Goal: Transaction & Acquisition: Purchase product/service

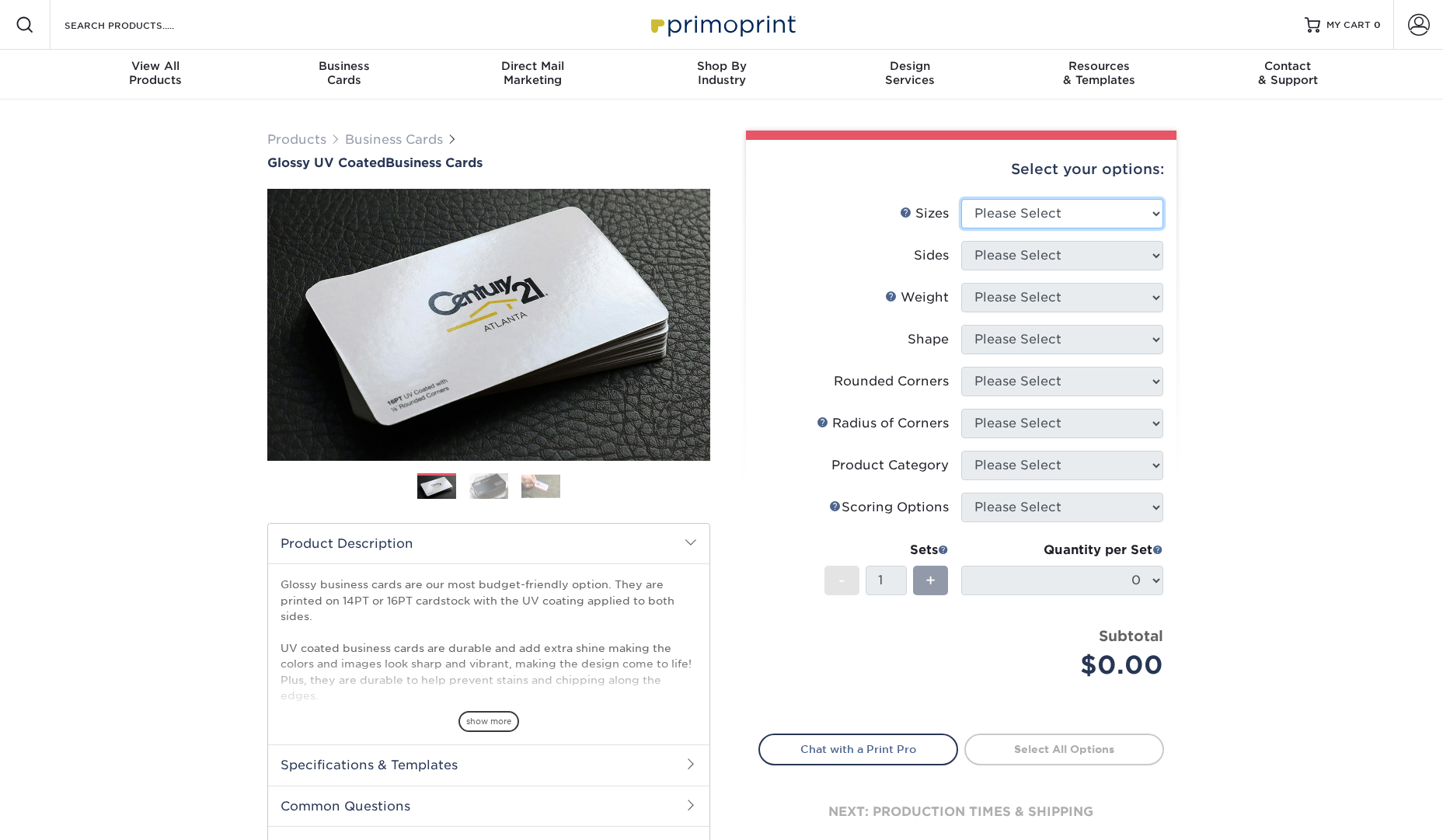
click at [1043, 219] on select "Please Select 1.5" x 3.5" - Mini 1.75" x 3.5" - Mini 2" x 2" - Square 2" x 3" -…" at bounding box center [1062, 213] width 202 height 29
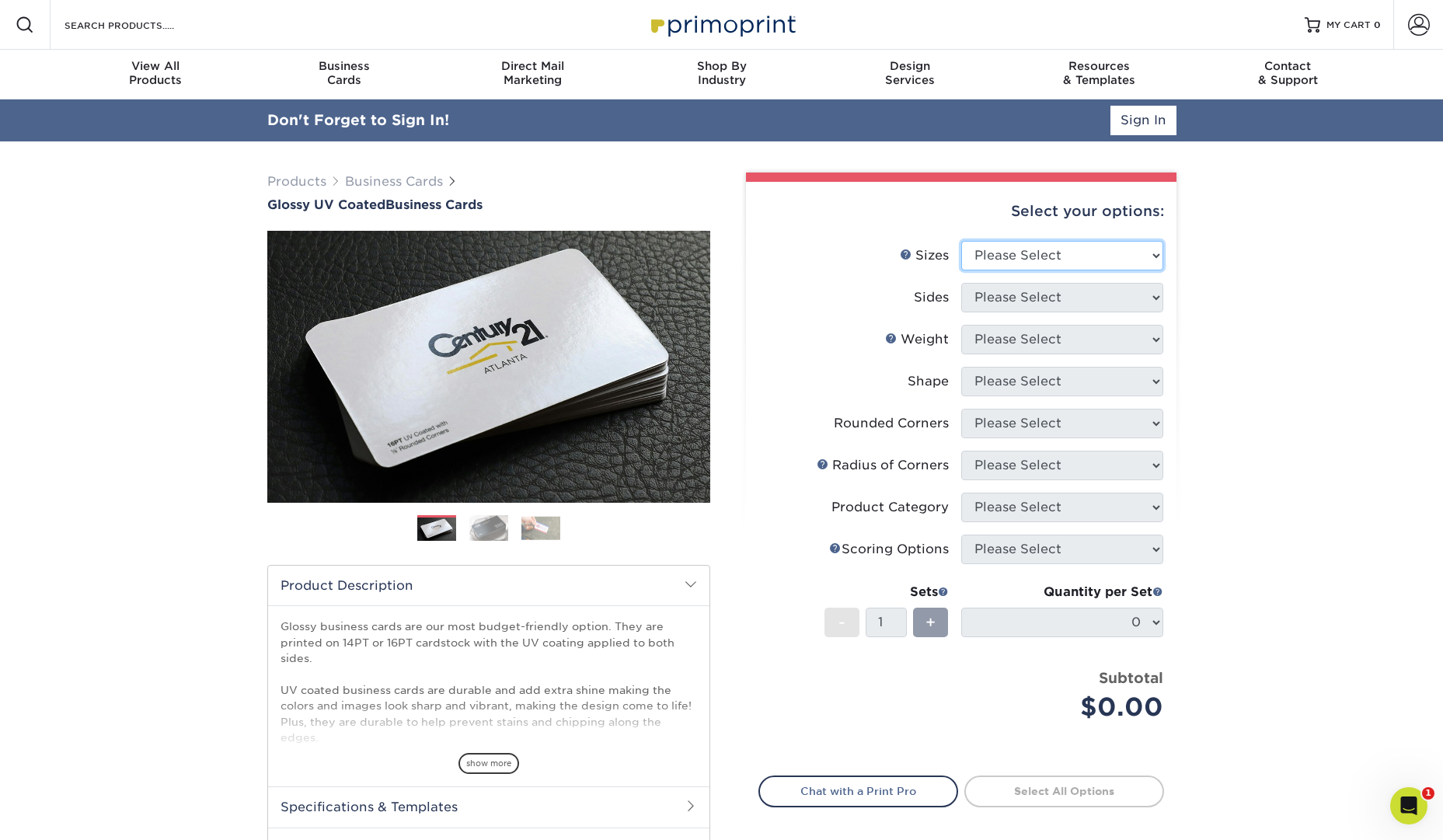
select select "2.00x3.50"
click at [961, 241] on select "Please Select 1.5" x 3.5" - Mini 1.75" x 3.5" - Mini 2" x 2" - Square 2" x 3" -…" at bounding box center [1062, 255] width 202 height 29
click at [1127, 291] on select "Please Select Print Both Sides Print Front Only" at bounding box center [1062, 297] width 202 height 29
select select "32d3c223-f82c-492b-b915-ba065a00862f"
click at [961, 282] on select "Please Select Print Both Sides Print Front Only" at bounding box center [1062, 297] width 202 height 29
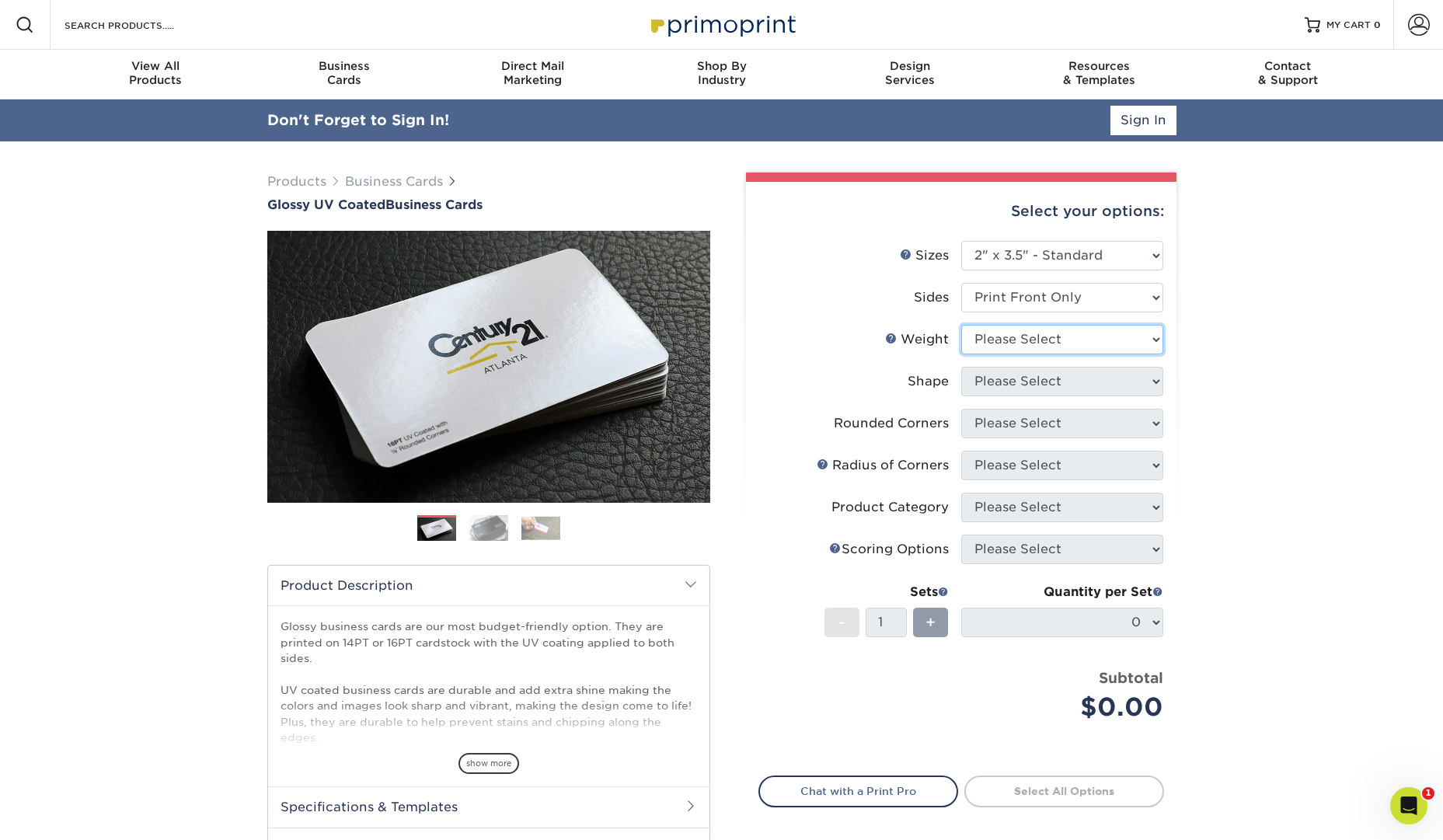
click at [1062, 338] on select "Please Select 16PT 14PT" at bounding box center [1062, 339] width 202 height 29
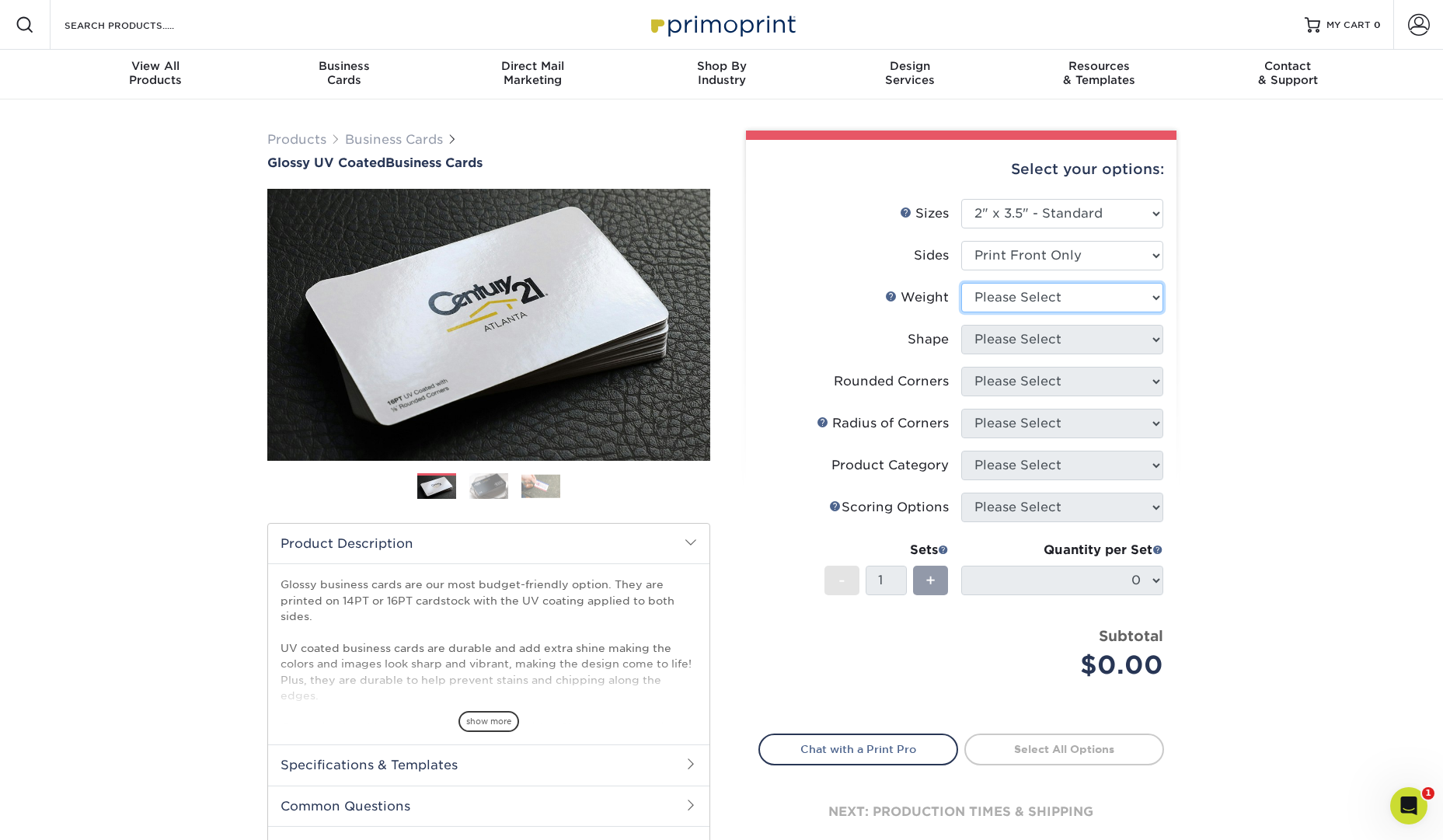
select select "16PT"
click at [961, 282] on select "Please Select 16PT 14PT" at bounding box center [1062, 297] width 202 height 29
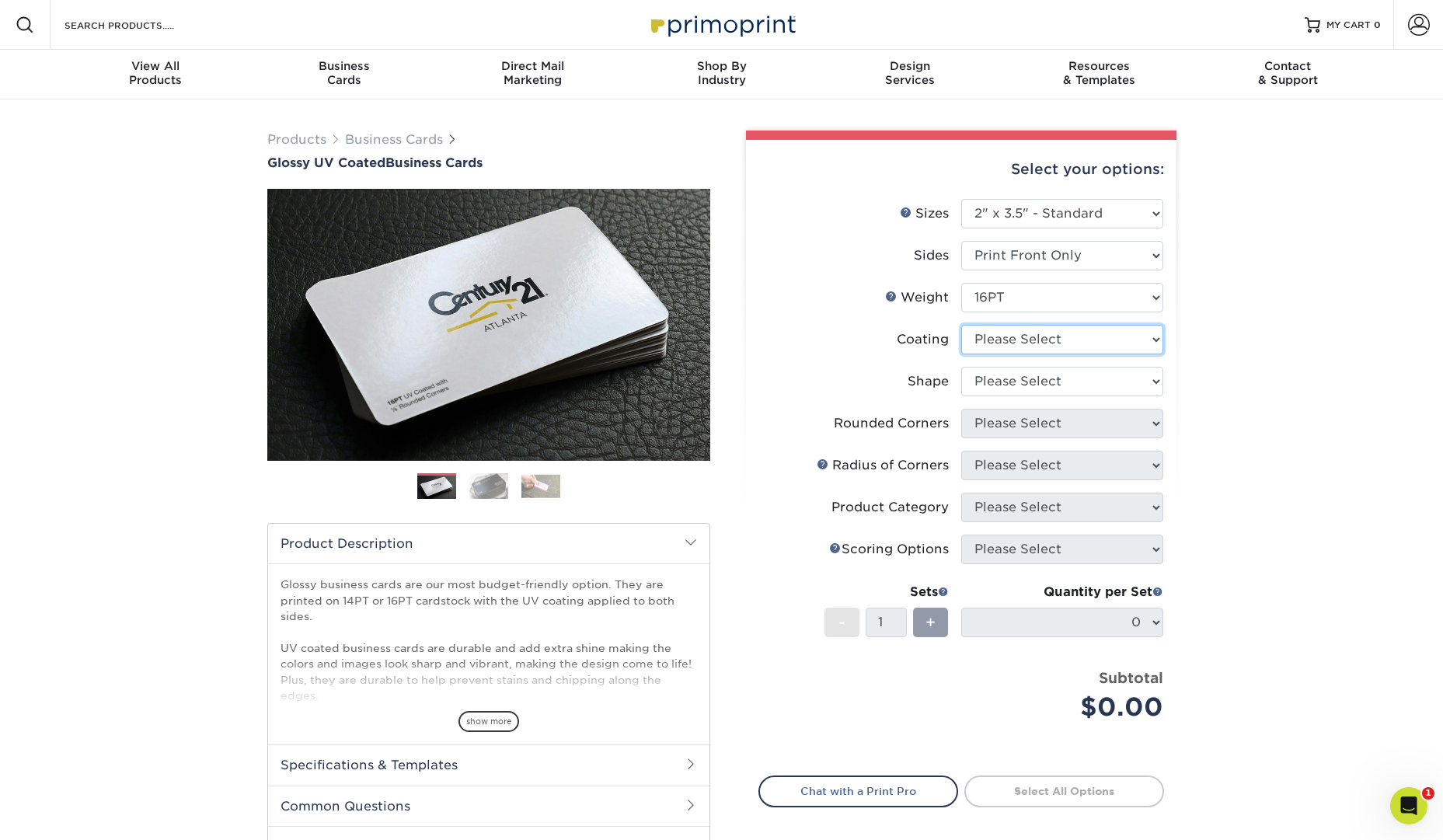
click at [1074, 348] on select at bounding box center [1062, 339] width 202 height 29
select select "1e8116af-acfc-44b1-83dc-8181aa338834"
click at [961, 325] on select at bounding box center [1062, 339] width 202 height 29
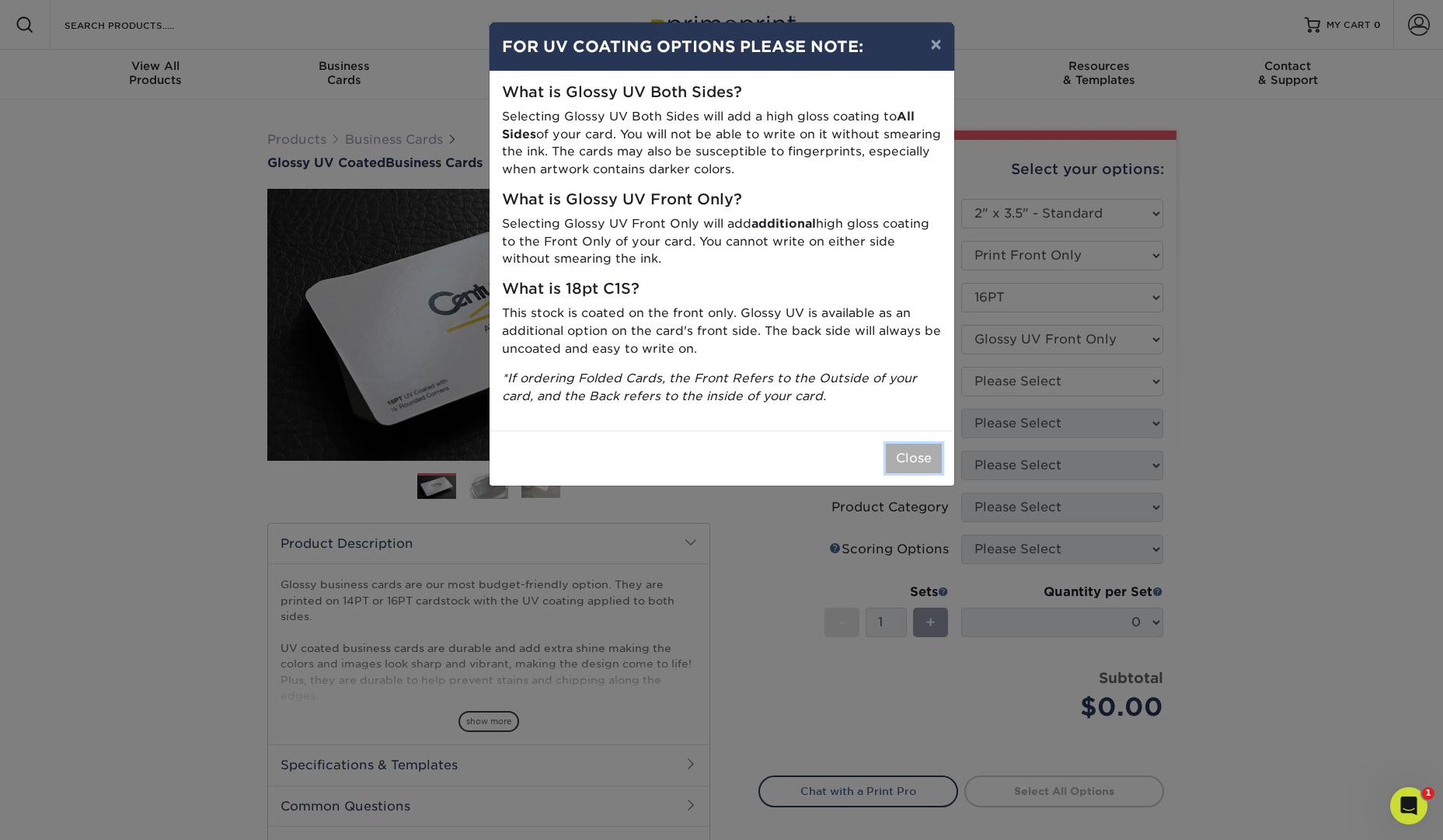
click at [921, 458] on button "Close" at bounding box center [913, 458] width 56 height 29
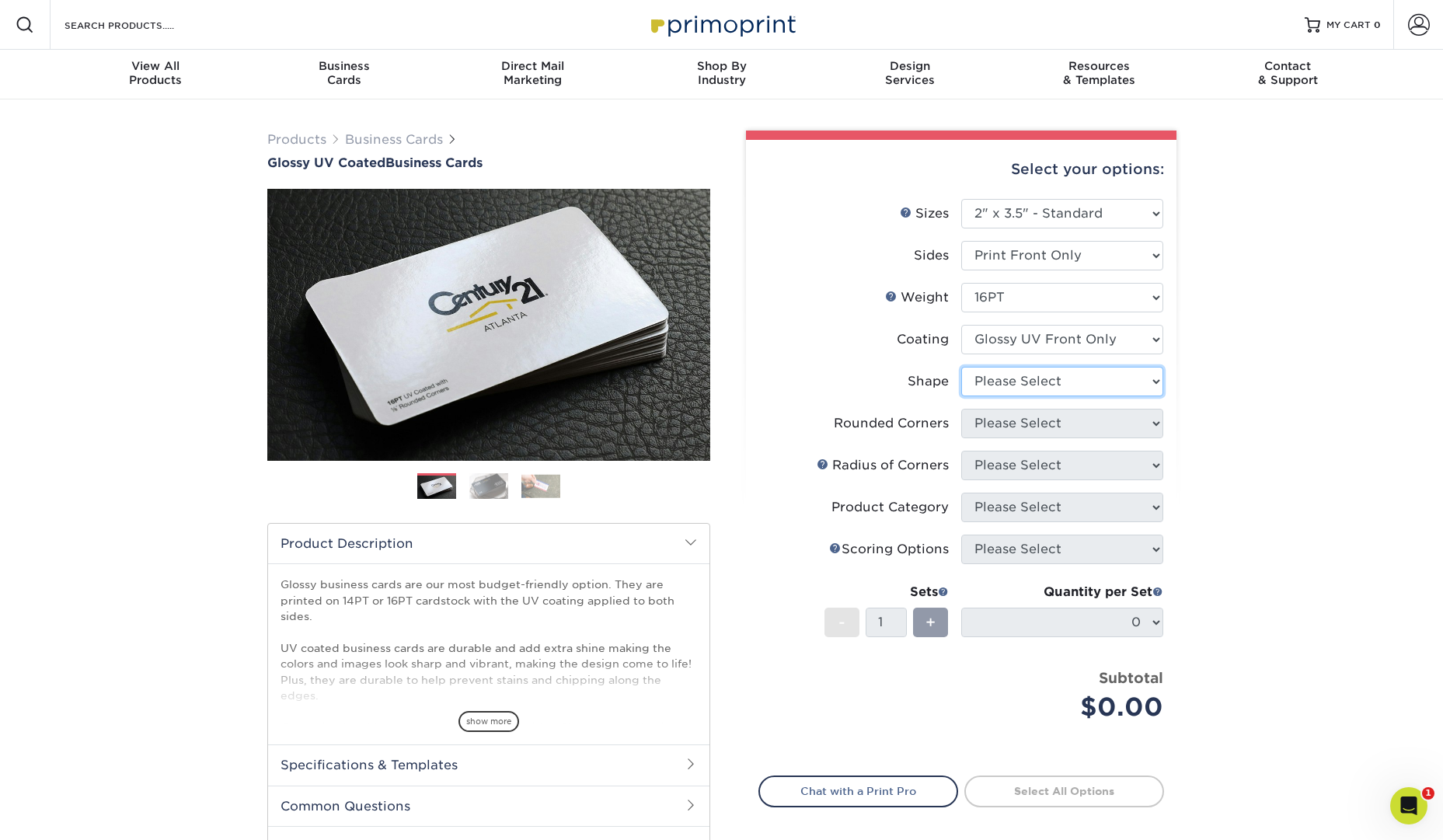
click at [1064, 379] on select "Please Select Standard" at bounding box center [1062, 381] width 202 height 29
select select "standard"
click at [961, 367] on select "Please Select Standard" at bounding box center [1062, 381] width 202 height 29
click at [1050, 423] on select "Please Select Yes - Round 2 Corners Yes - Round 4 Corners No" at bounding box center [1062, 423] width 202 height 29
select select "7672df9e-0e0a-464d-8e1f-920c575e4da3"
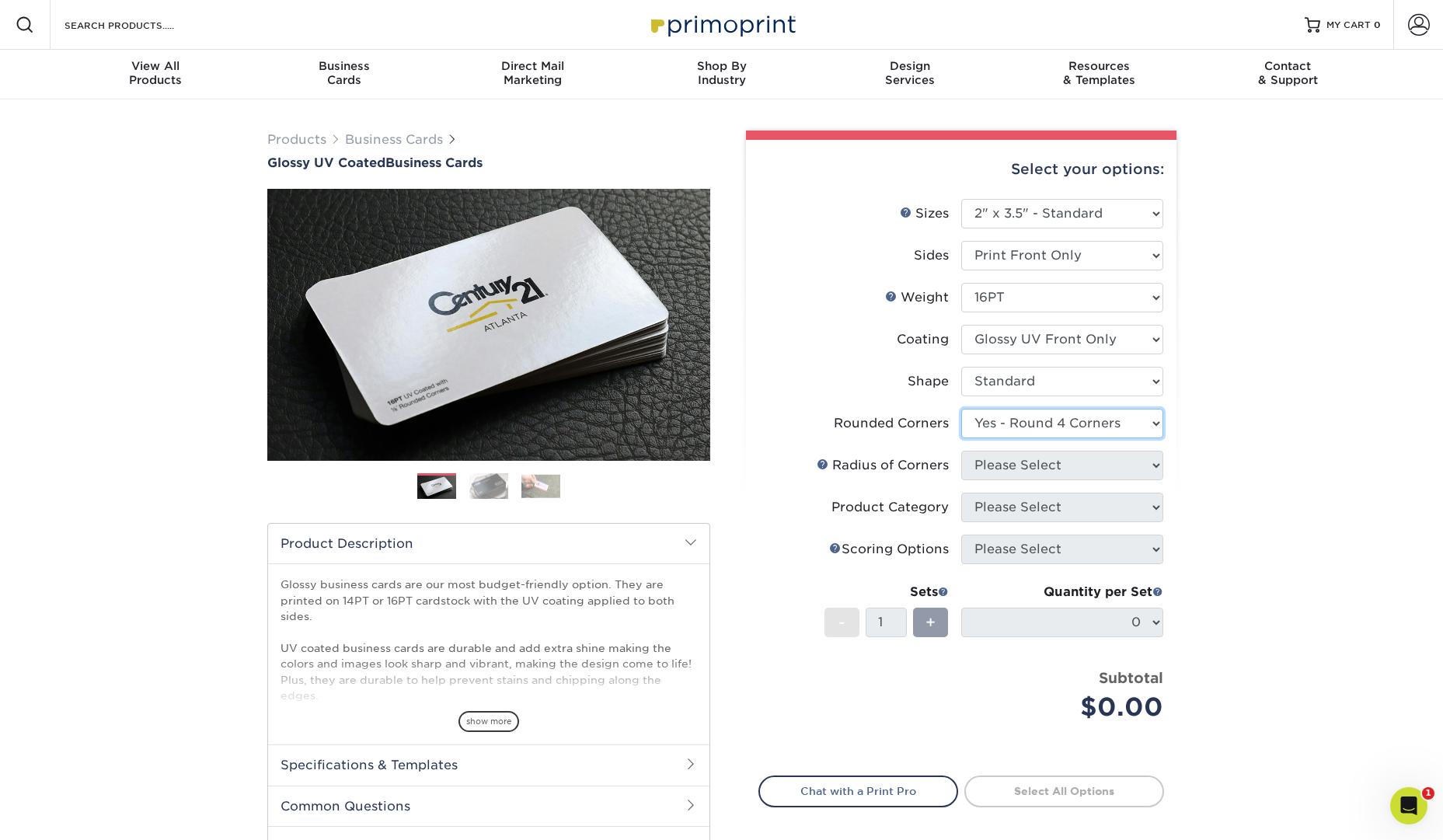
click at [961, 409] on select "Please Select Yes - Round 2 Corners Yes - Round 4 Corners No" at bounding box center [1062, 423] width 202 height 29
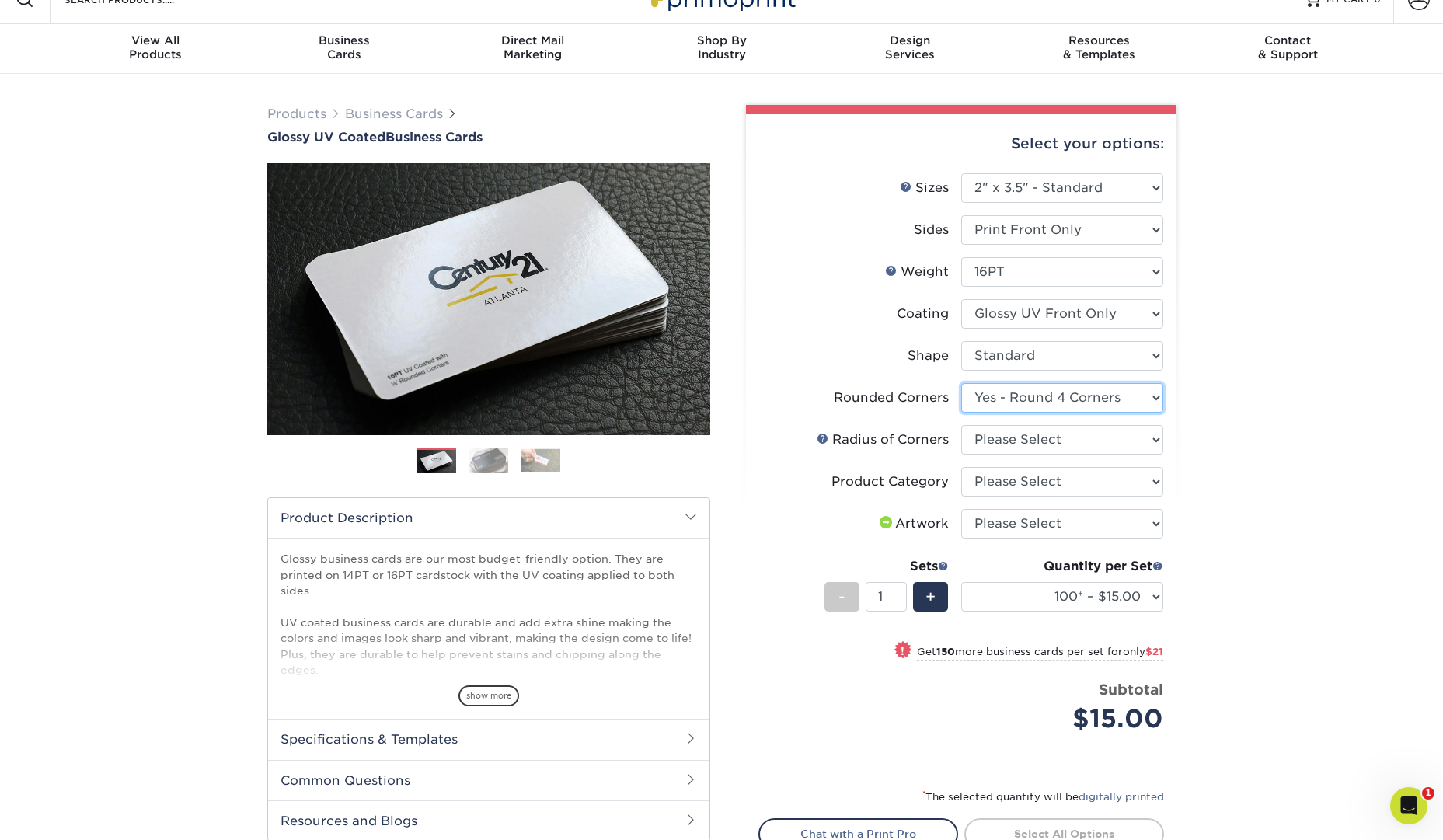
scroll to position [28, 0]
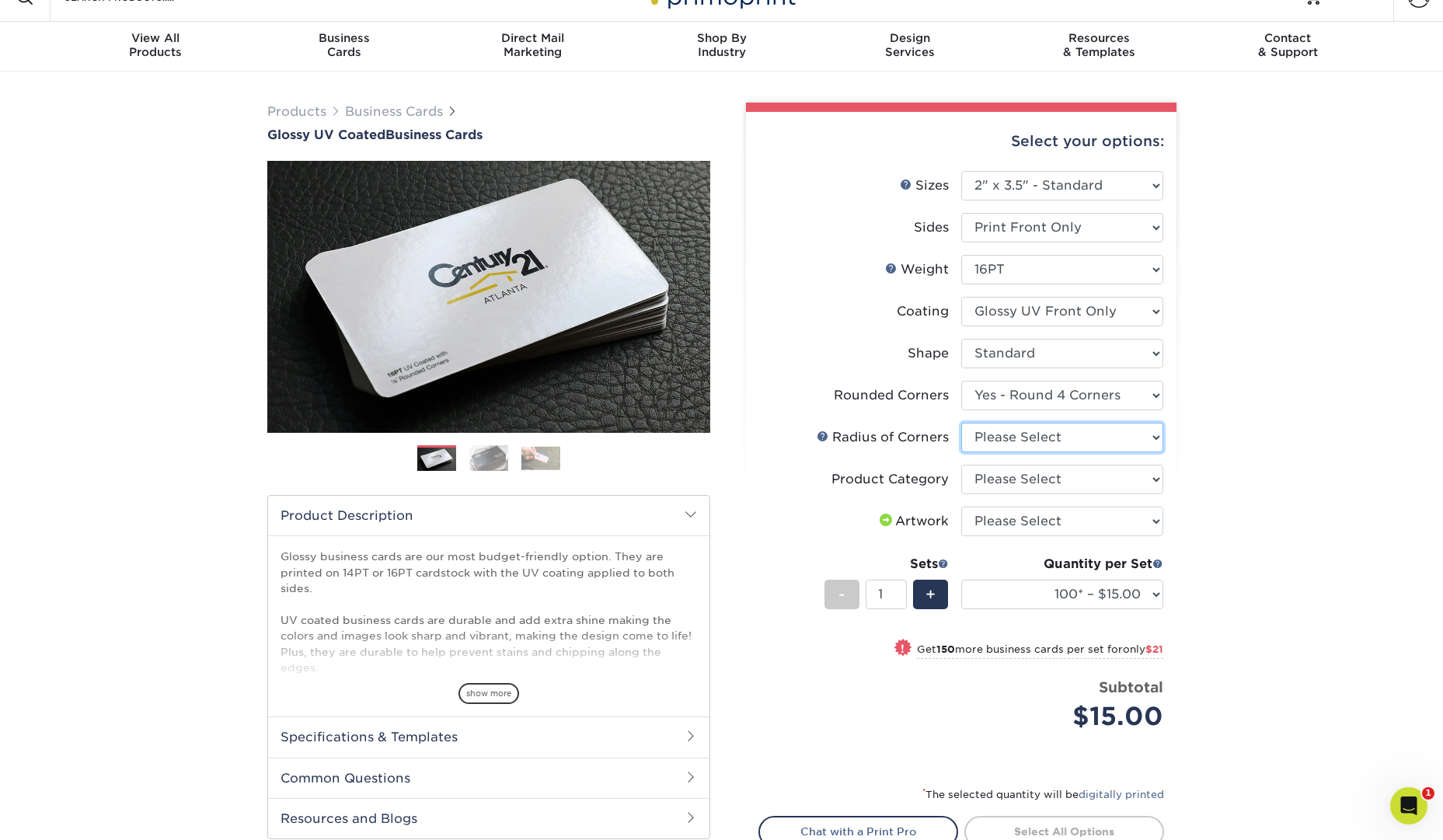
click at [1136, 438] on select "Please Select Rounded 1/8" Rounded 1/4"" at bounding box center [1062, 436] width 202 height 29
select select "479fbfe7-6a0c-4895-8c9a-81739b7486c9"
click at [961, 422] on select "Please Select Rounded 1/8" Rounded 1/4"" at bounding box center [1062, 436] width 202 height 29
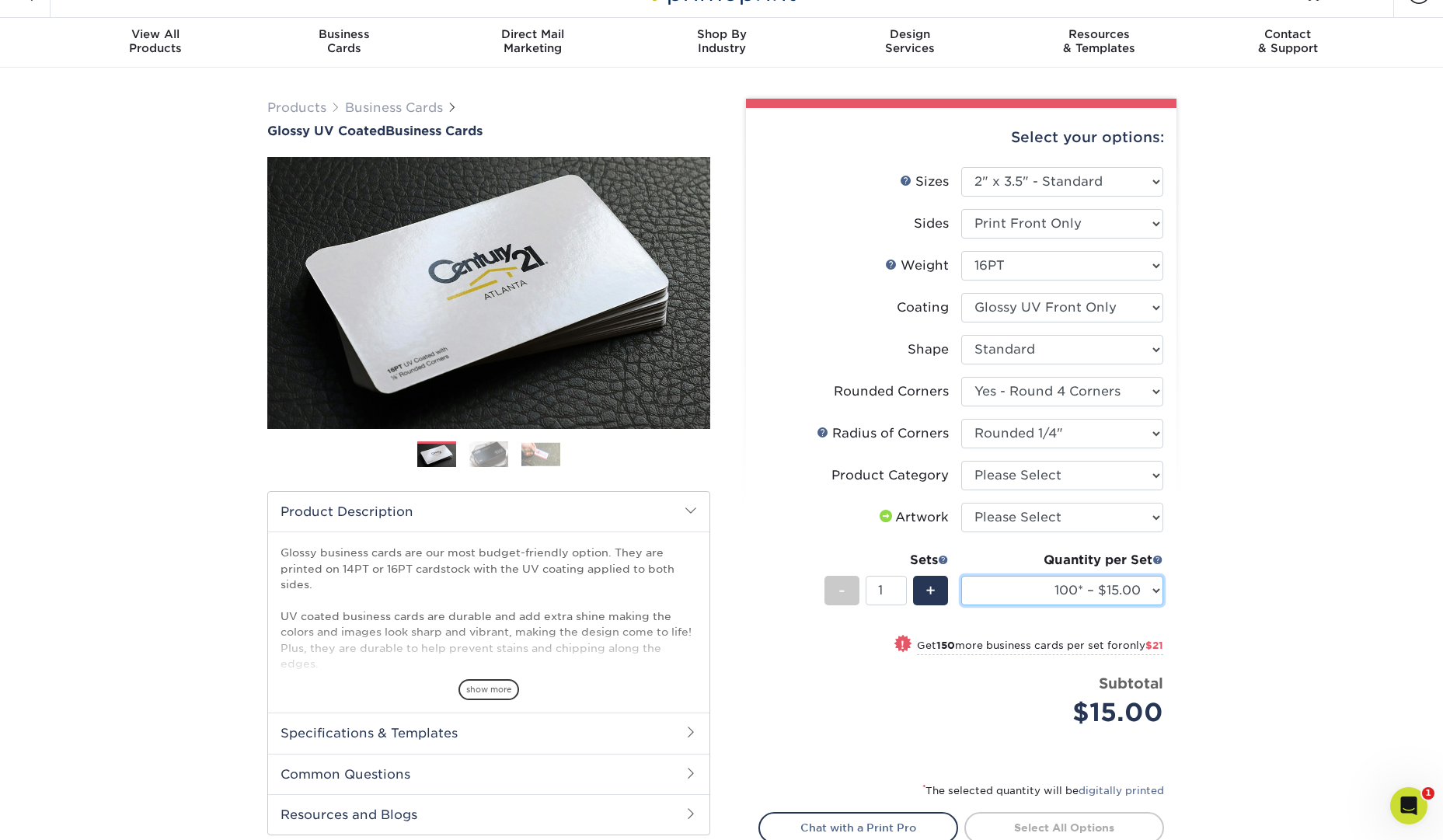
click at [1140, 587] on select "100* – $15.00 250* – $36.00 500 – $72.00 1000 – $89.00 2500 – $154.00 5000 – $2…" at bounding box center [1062, 590] width 202 height 29
click at [1126, 227] on select "Please Select Print Both Sides Print Front Only" at bounding box center [1062, 224] width 202 height 29
select select "13abbda7-1d64-4f25-8bb2-c179b224825d"
click at [961, 209] on select "Please Select Print Both Sides Print Front Only" at bounding box center [1062, 224] width 202 height 29
select select "-1"
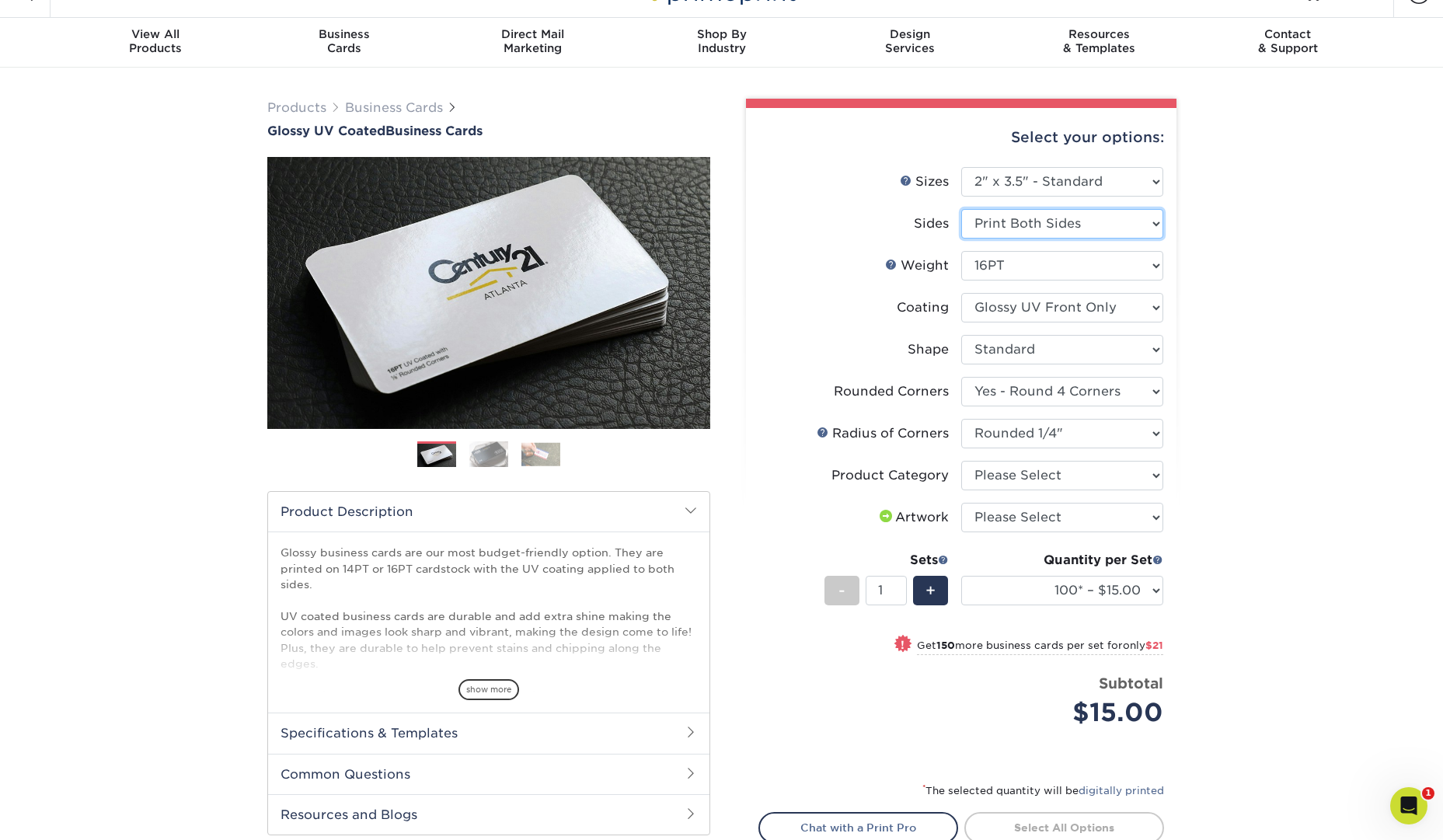
select select "-1"
select select
select select "-1"
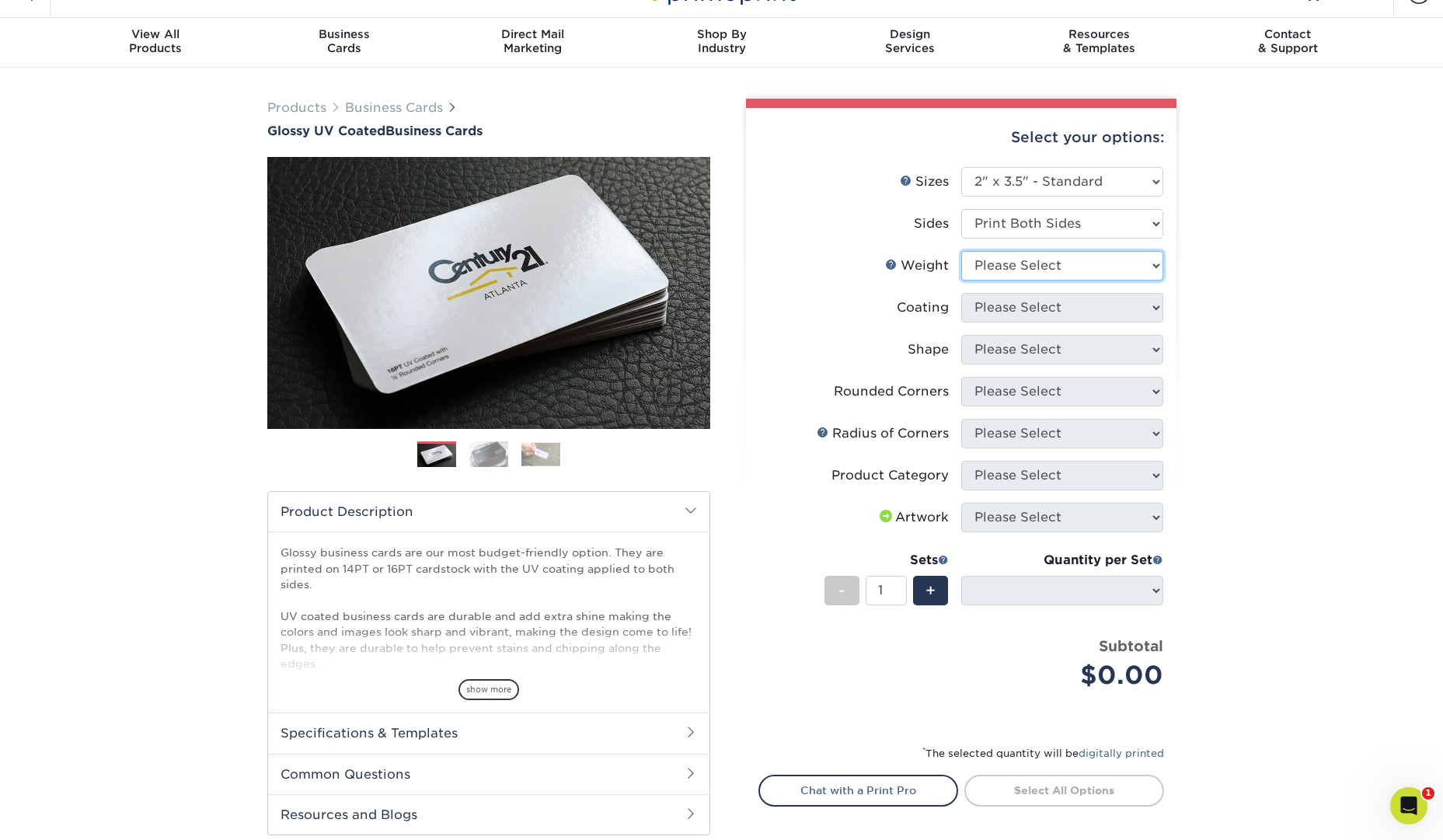
click at [1121, 257] on select "Please Select 16PT 14PT" at bounding box center [1062, 265] width 202 height 29
select select "16PT"
click at [961, 251] on select "Please Select 16PT 14PT" at bounding box center [1062, 265] width 202 height 29
select select
click at [1114, 301] on select at bounding box center [1062, 307] width 202 height 29
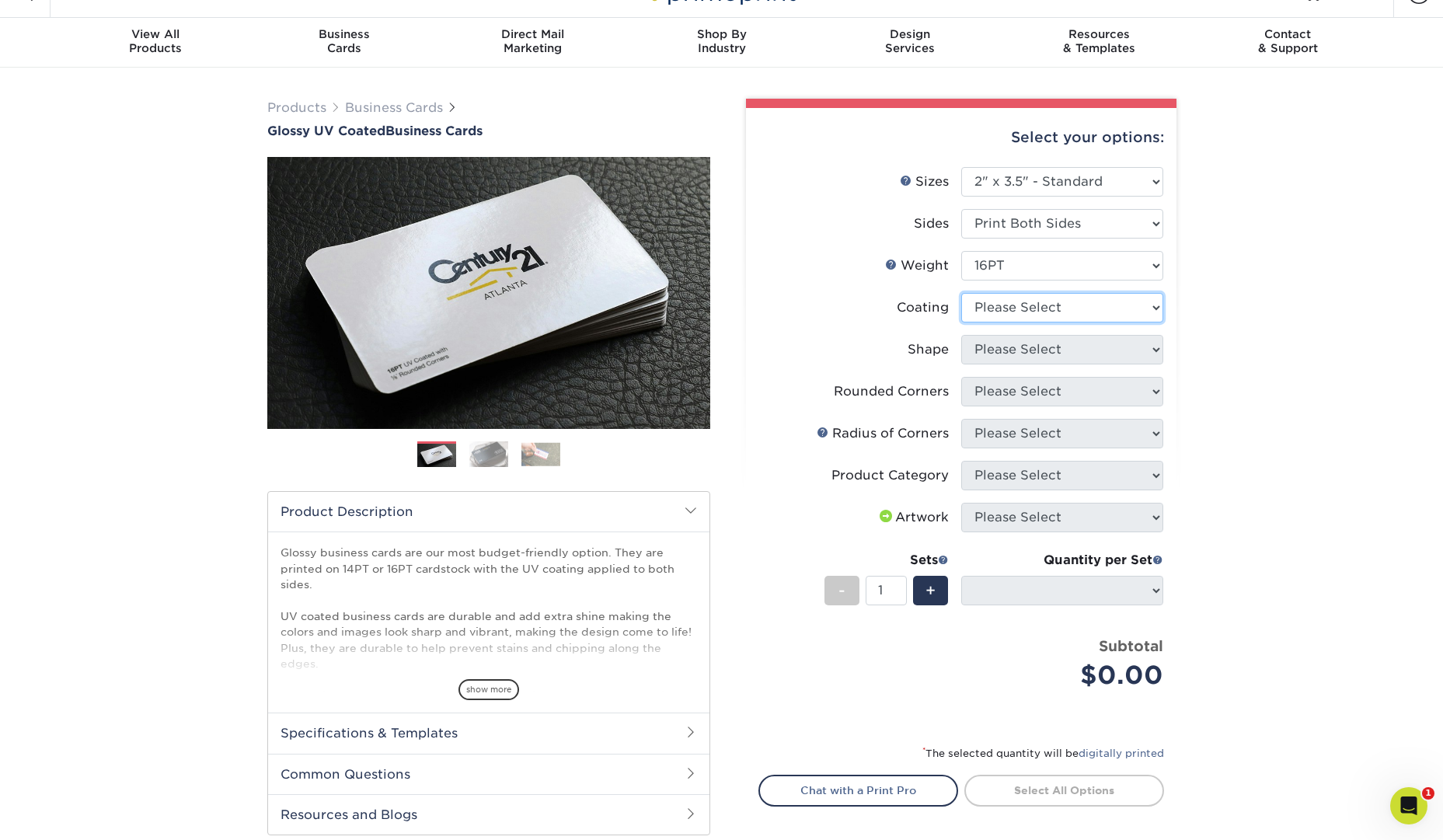
select select "1e8116af-acfc-44b1-83dc-8181aa338834"
click at [961, 293] on select at bounding box center [1062, 307] width 202 height 29
select select
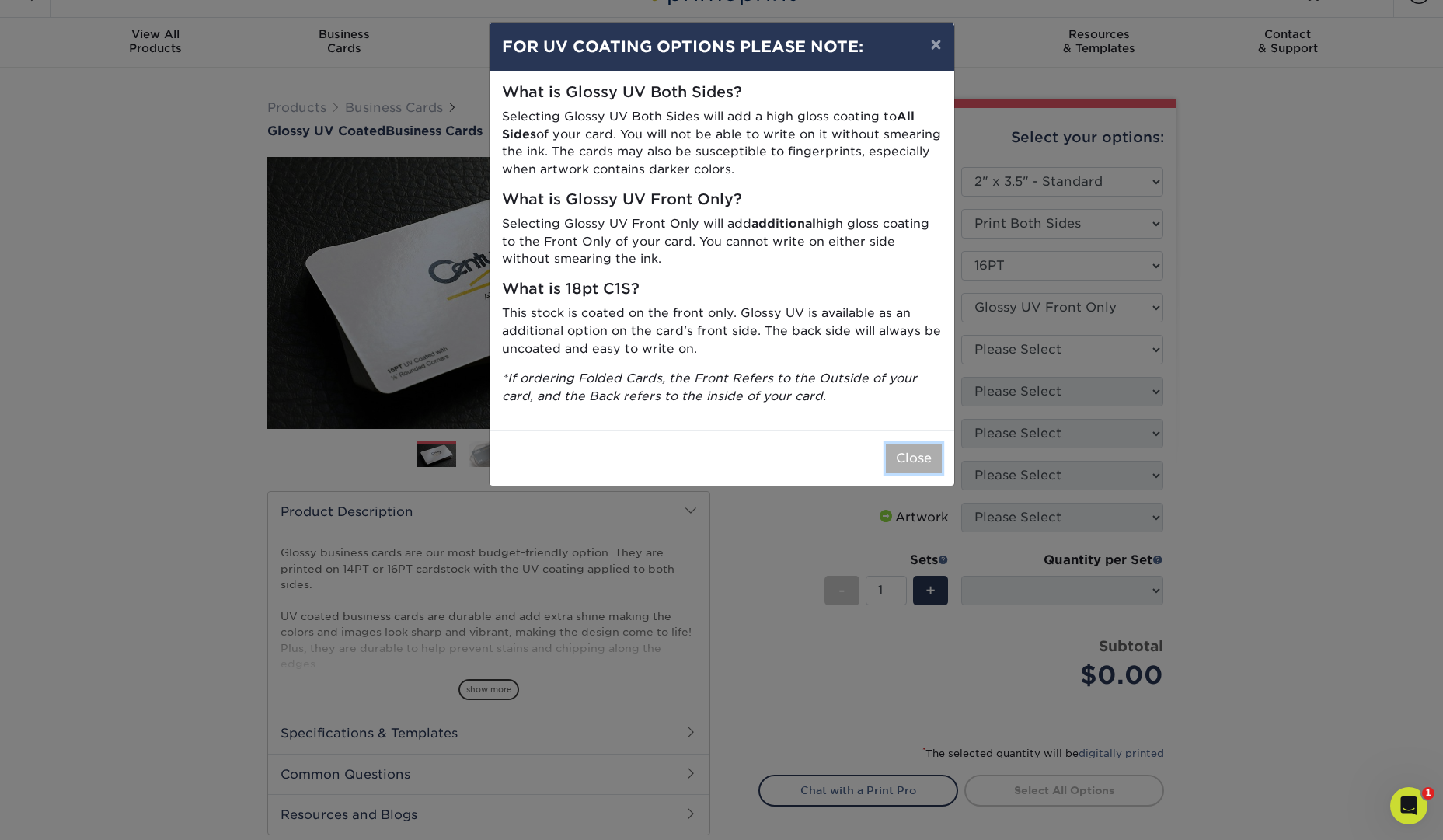
click at [914, 470] on button "Close" at bounding box center [913, 458] width 56 height 29
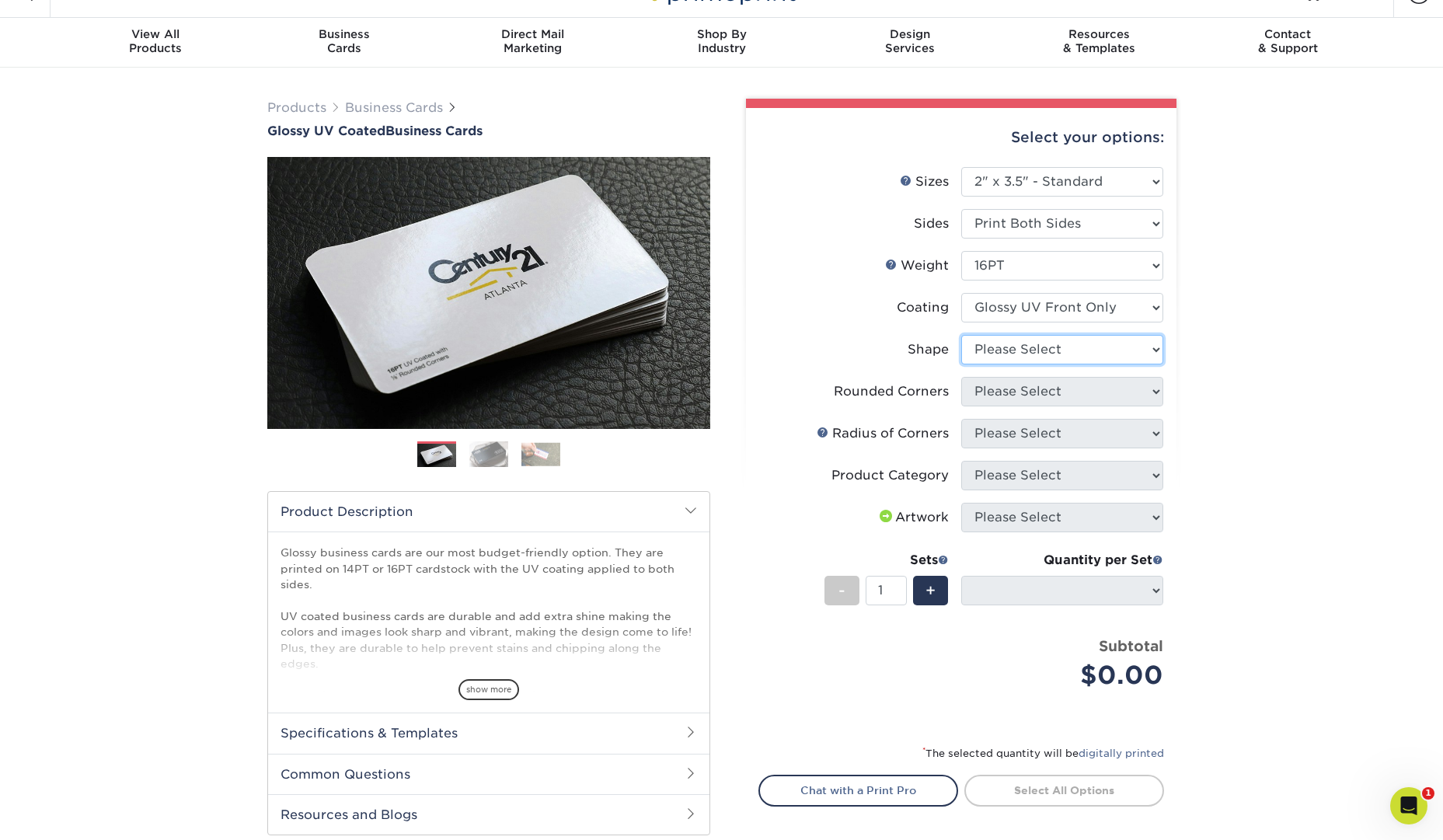
click at [1092, 356] on select "Please Select Standard" at bounding box center [1062, 349] width 202 height 29
select select "standard"
click at [961, 335] on select "Please Select Standard" at bounding box center [1062, 349] width 202 height 29
select select
click at [1079, 397] on select "Please Select Yes - Round 2 Corners Yes - Round 4 Corners No" at bounding box center [1062, 391] width 202 height 29
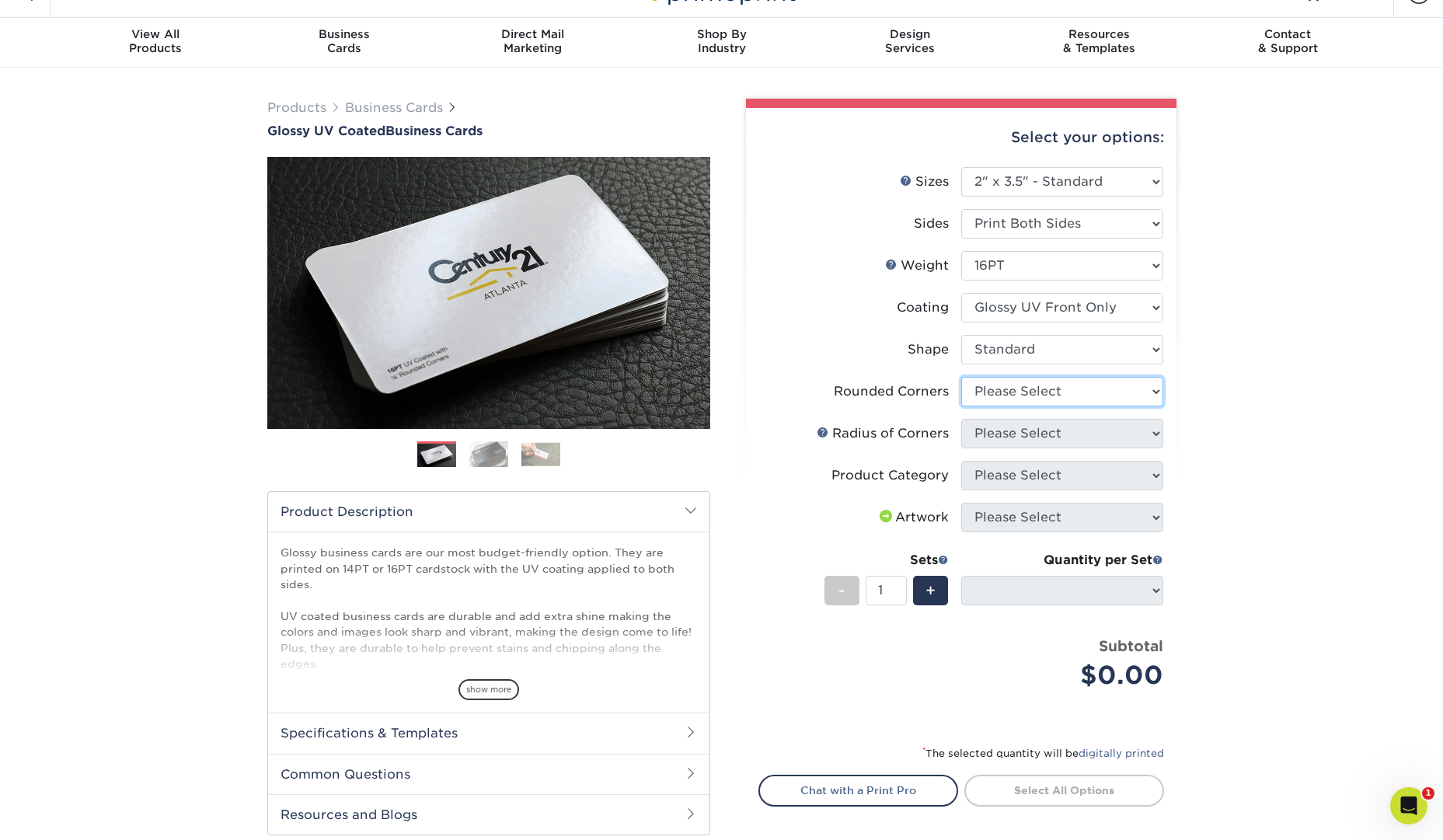
select select "7672df9e-0e0a-464d-8e1f-920c575e4da3"
click at [961, 377] on select "Please Select Yes - Round 2 Corners Yes - Round 4 Corners No" at bounding box center [1062, 391] width 202 height 29
select select "-1"
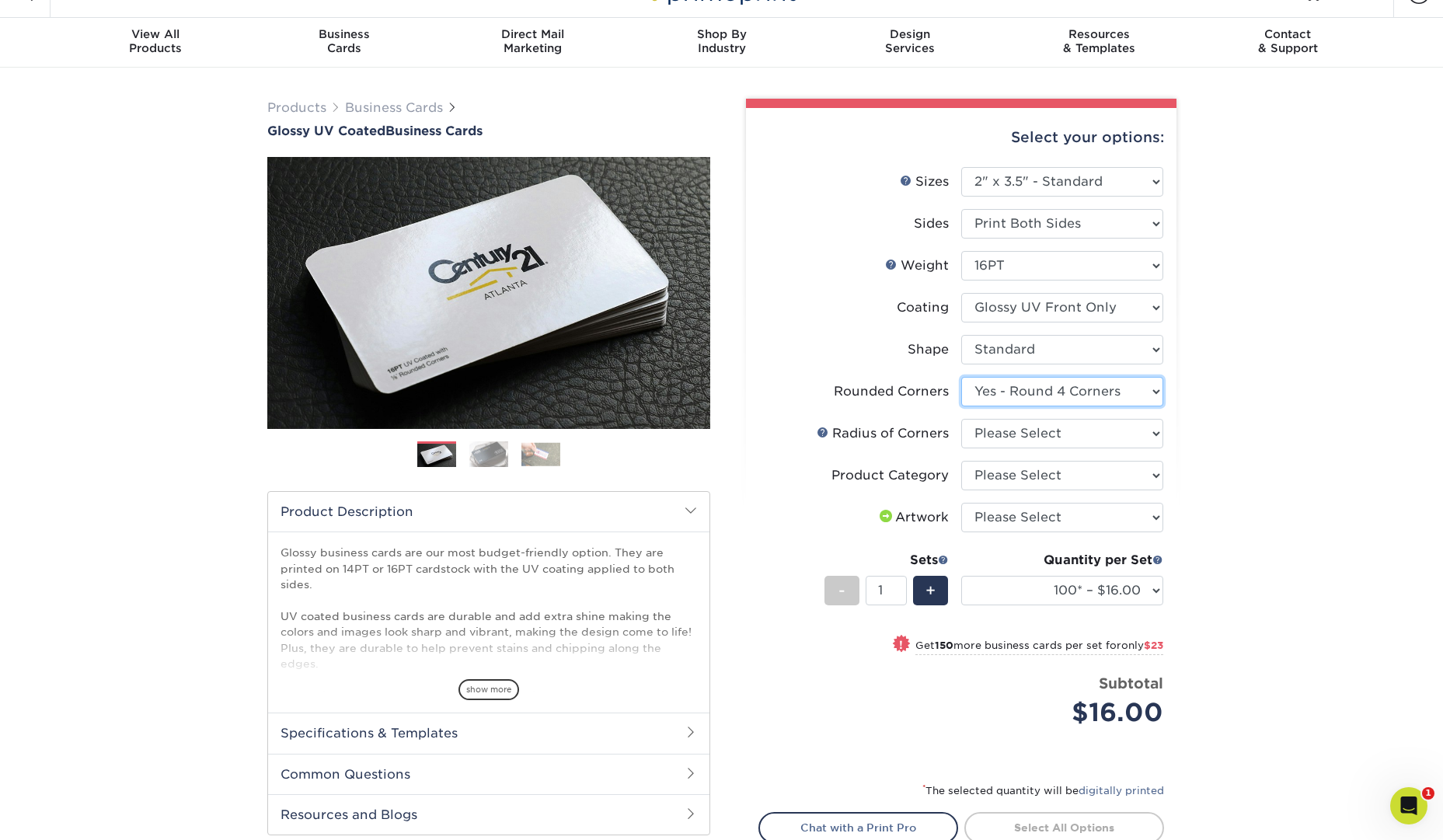
click at [1139, 387] on select "Please Select Yes - Round 2 Corners Yes - Round 4 Corners No" at bounding box center [1062, 391] width 202 height 29
click at [961, 377] on select "Please Select Yes - Round 2 Corners Yes - Round 4 Corners No" at bounding box center [1062, 391] width 202 height 29
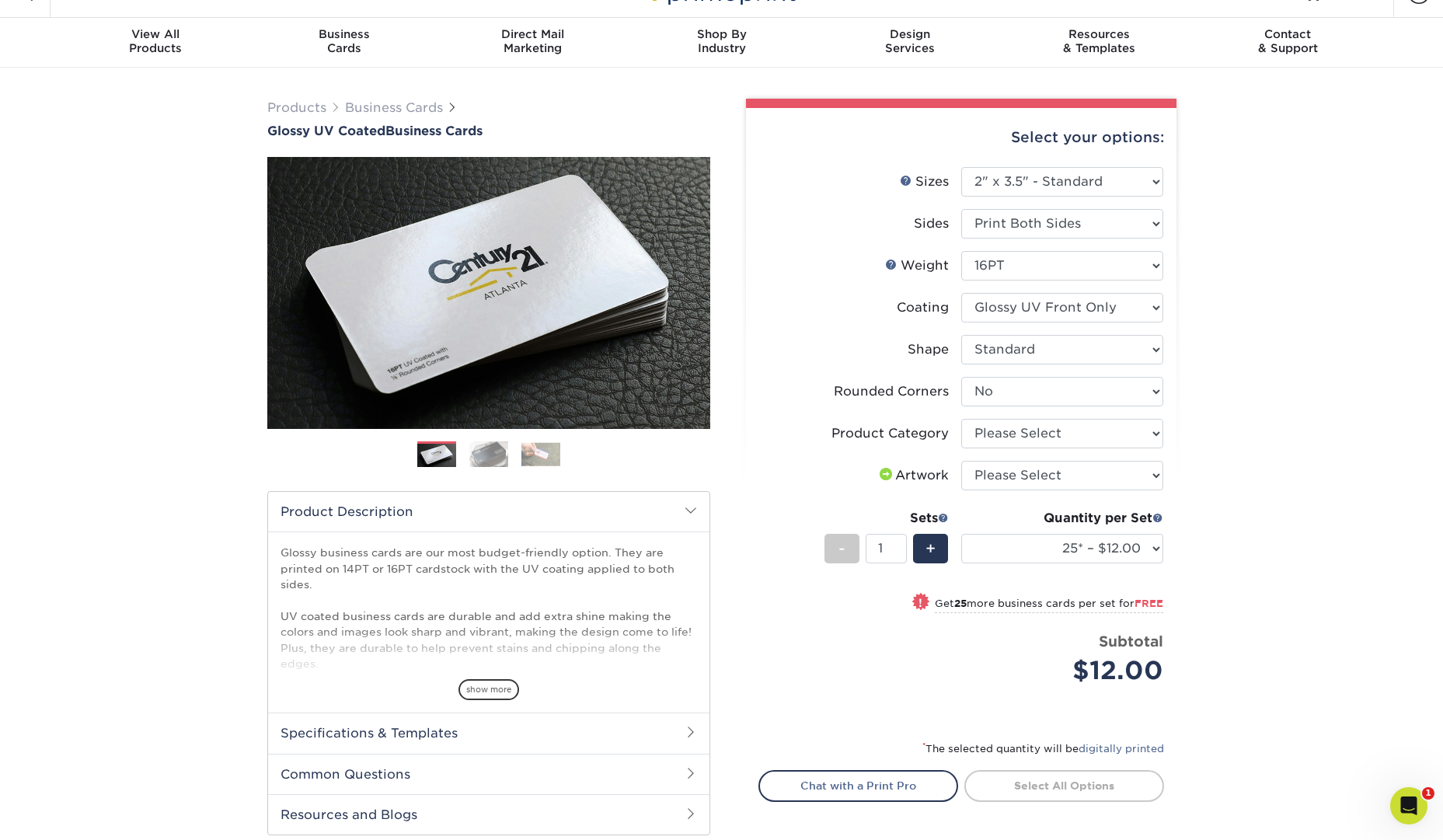
click at [1344, 455] on div "Products Business Cards Glossy UV Coated Business Cards Previous Next" at bounding box center [722, 510] width 1443 height 884
click at [1142, 539] on select "25* – $12.00 50* – $12.00 100* – $12.00 250* – $21.00 500 – $42.00 1000 – $53.0…" at bounding box center [1062, 548] width 202 height 29
click at [1140, 390] on select "Please Select Yes - Round 2 Corners Yes - Round 4 Corners No" at bounding box center [1062, 391] width 202 height 29
click at [961, 377] on select "Please Select Yes - Round 2 Corners Yes - Round 4 Corners No" at bounding box center [1062, 391] width 202 height 29
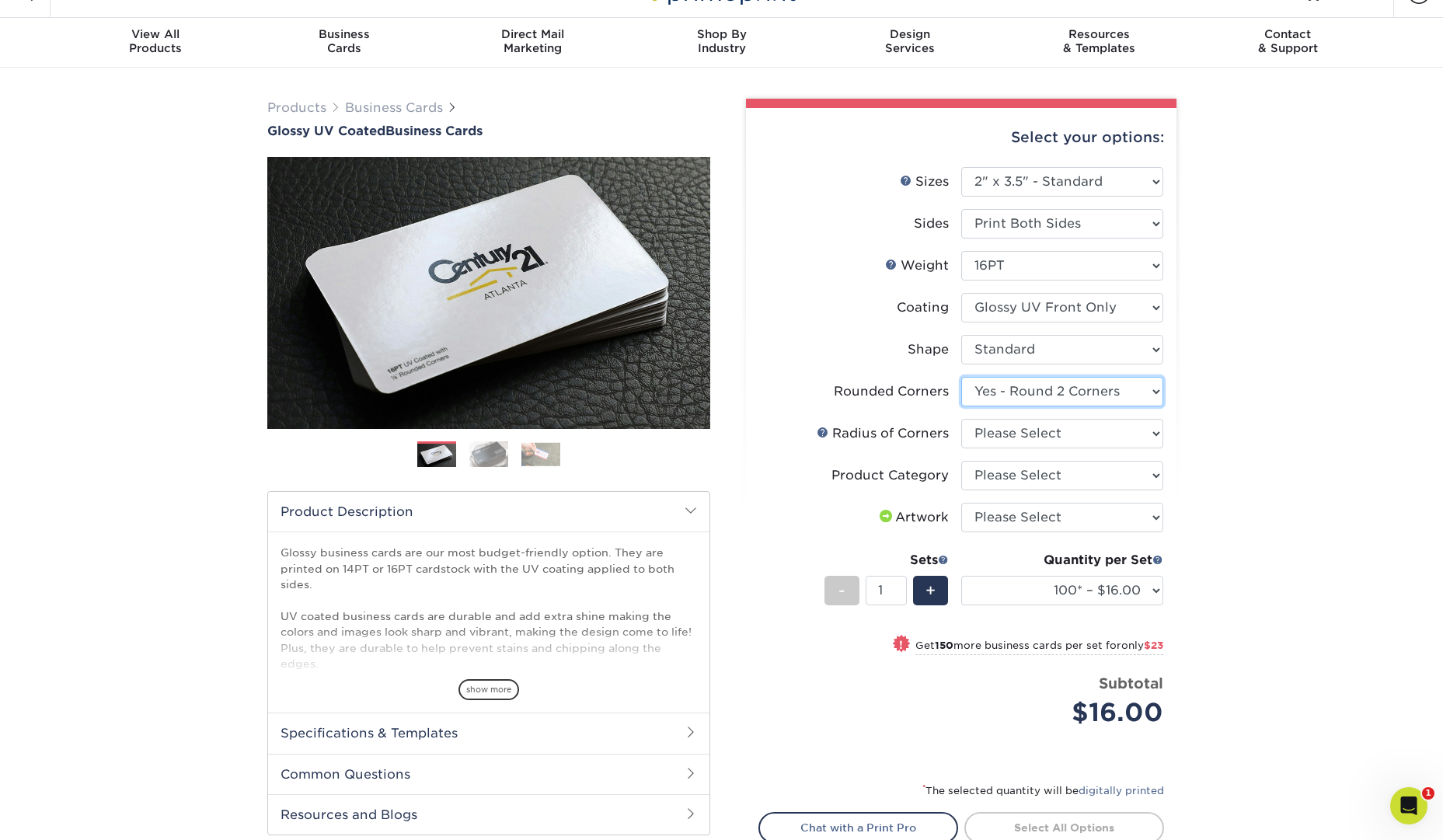
click at [1154, 392] on select "Please Select Yes - Round 2 Corners Yes - Round 4 Corners No" at bounding box center [1062, 391] width 202 height 29
click at [961, 377] on select "Please Select Yes - Round 2 Corners Yes - Round 4 Corners No" at bounding box center [1062, 391] width 202 height 29
click at [1145, 394] on select "Please Select Yes - Round 2 Corners Yes - Round 4 Corners No" at bounding box center [1062, 391] width 202 height 29
click at [961, 377] on select "Please Select Yes - Round 2 Corners Yes - Round 4 Corners No" at bounding box center [1062, 391] width 202 height 29
click at [1158, 585] on select "100* – $16.00 250* – $39.00 500 – $77.00 1000 – $94.00 2500 – $173.00 5000 – $2…" at bounding box center [1062, 590] width 202 height 29
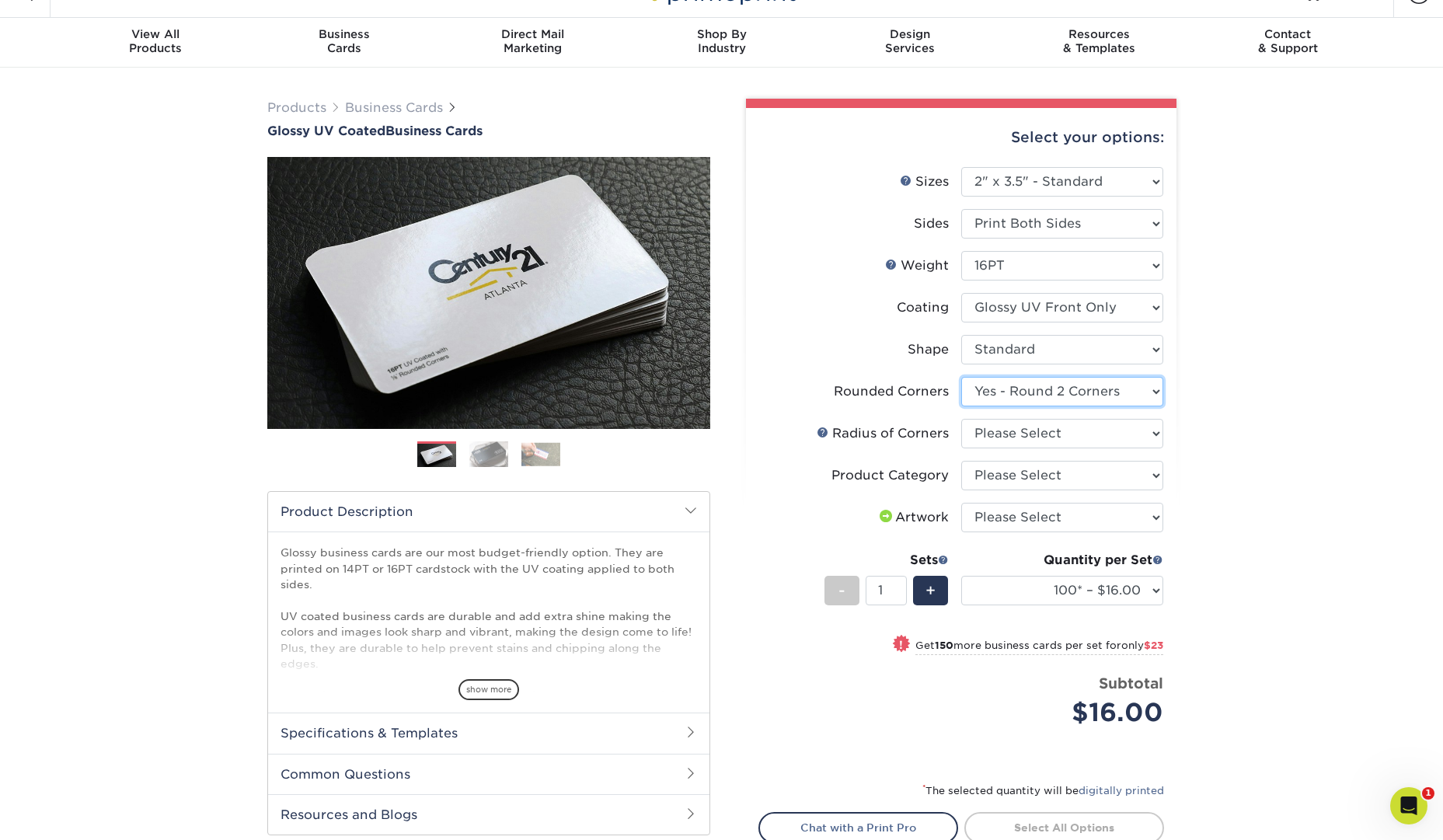
click at [1149, 384] on select "Please Select Yes - Round 2 Corners Yes - Round 4 Corners No" at bounding box center [1062, 391] width 202 height 29
select select "7672df9e-0e0a-464d-8e1f-920c575e4da3"
click at [961, 377] on select "Please Select Yes - Round 2 Corners Yes - Round 4 Corners No" at bounding box center [1062, 391] width 202 height 29
click at [1155, 587] on select "100* – $16.00 250* – $39.00 500 – $77.00 1000 – $94.00 2500 – $173.00 5000 – $2…" at bounding box center [1062, 590] width 202 height 29
click at [1160, 589] on select "100* – $16.00 250* – $39.00 500 – $77.00 1000 – $94.00 2500 – $173.00 5000 – $2…" at bounding box center [1062, 590] width 202 height 29
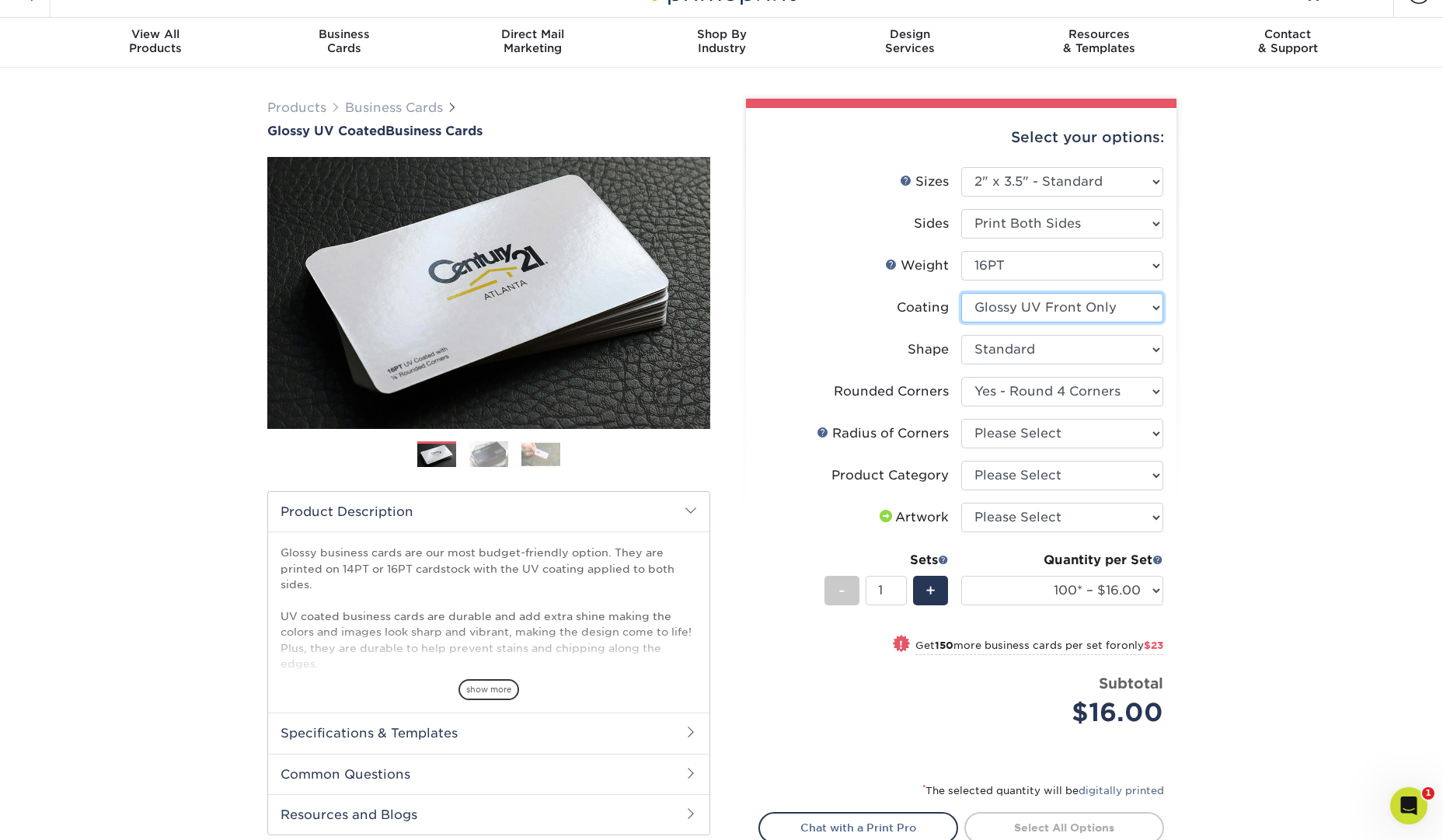
click at [1141, 306] on select at bounding box center [1062, 307] width 202 height 29
select select "ae367451-b2b8-45df-a344-0f05b6a12993"
click at [961, 293] on select at bounding box center [1062, 307] width 202 height 29
select select "-1"
select select
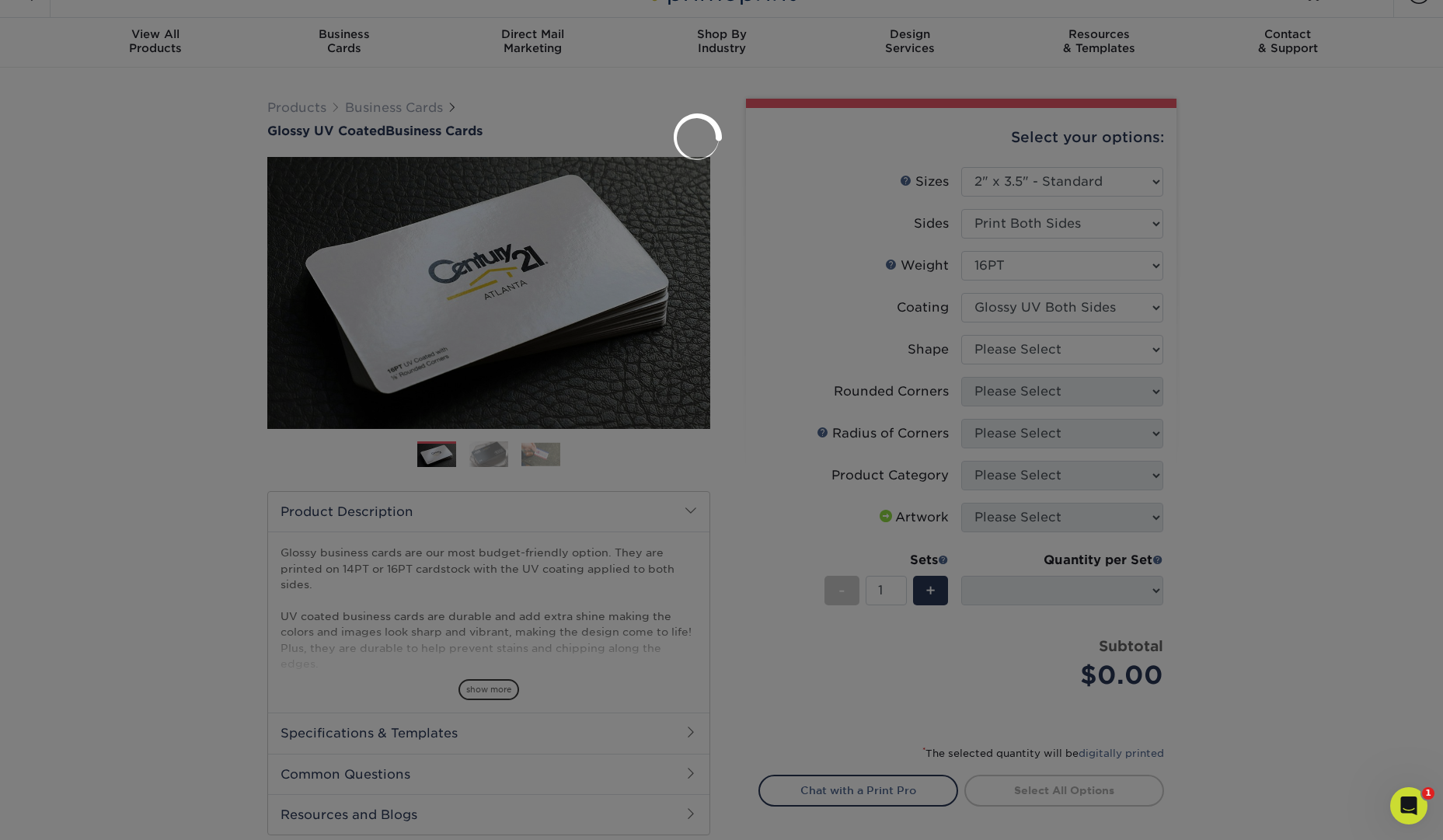
click at [1237, 335] on div at bounding box center [722, 420] width 1443 height 840
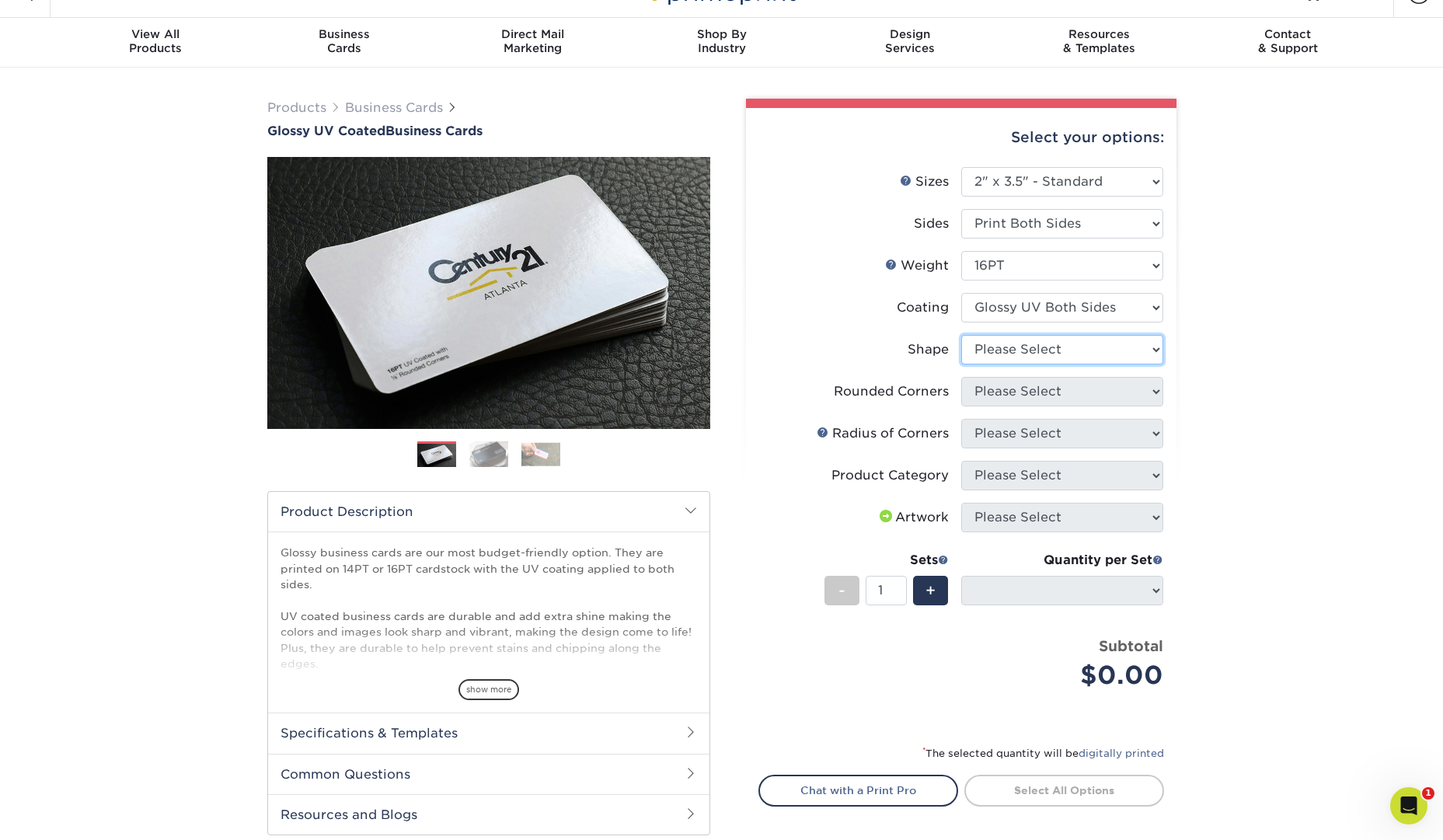
click at [1140, 340] on select "Please Select Standard Oval" at bounding box center [1062, 349] width 202 height 29
click at [1147, 341] on select "Please Select Standard Oval" at bounding box center [1062, 349] width 202 height 29
select select "standard"
click at [961, 335] on select "Please Select Standard Oval" at bounding box center [1062, 349] width 202 height 29
select select
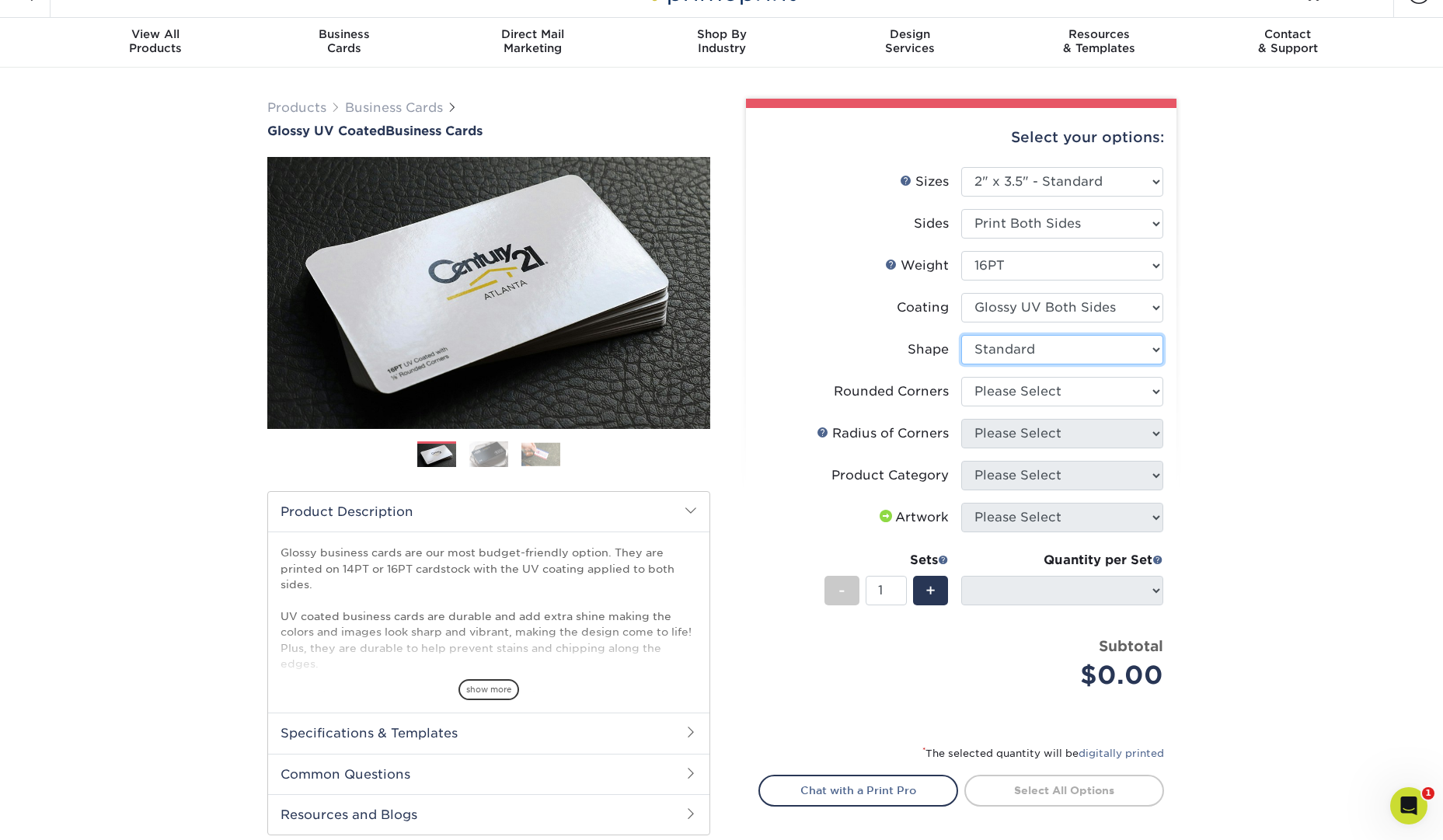
scroll to position [29, 0]
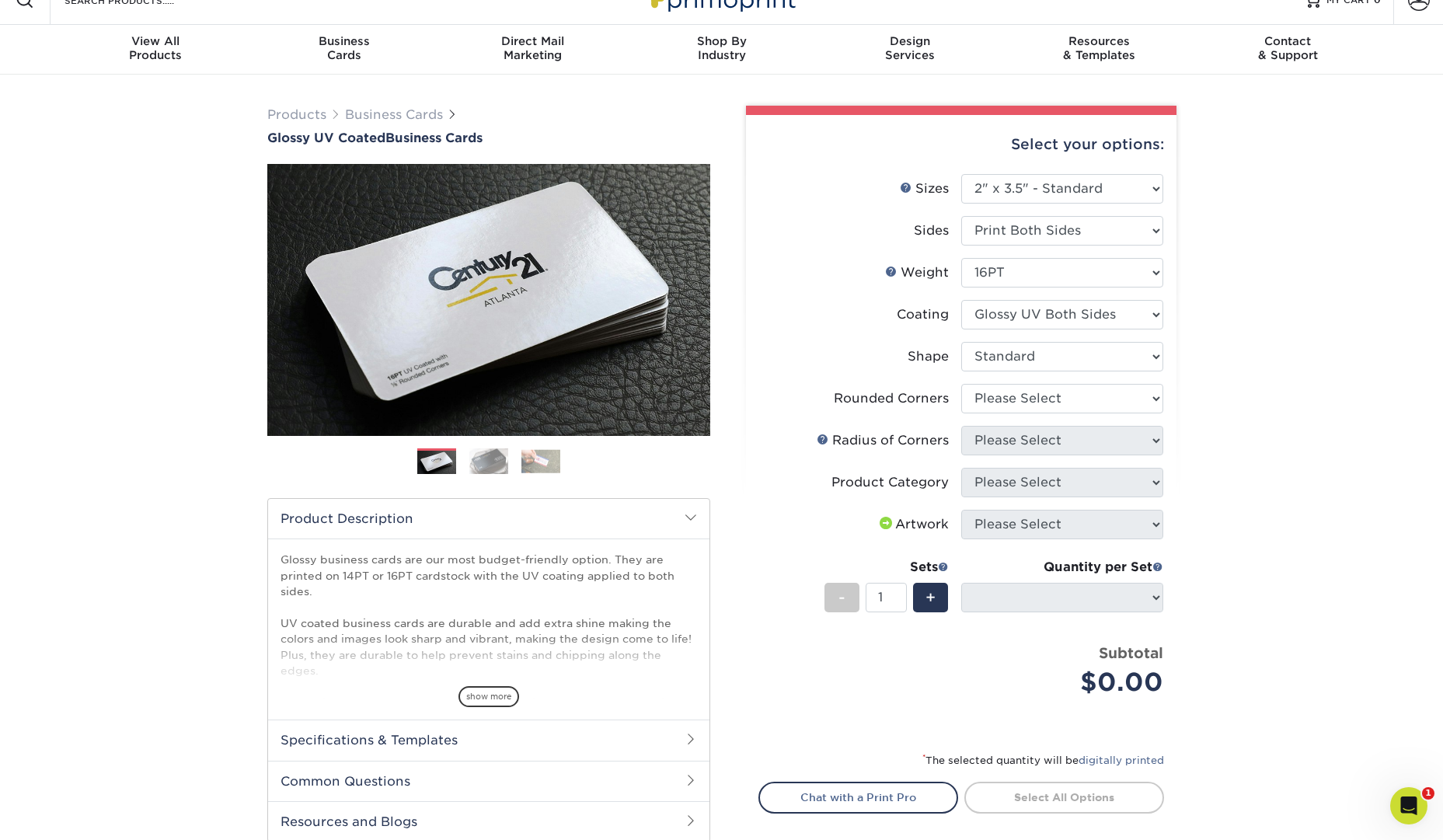
click at [1134, 384] on ul "Sizes Help Sizes Please Select 1.5" x 3.5" - Mini 1.75" x 3.5" - Mini 2" x 2" -…" at bounding box center [960, 446] width 405 height 546
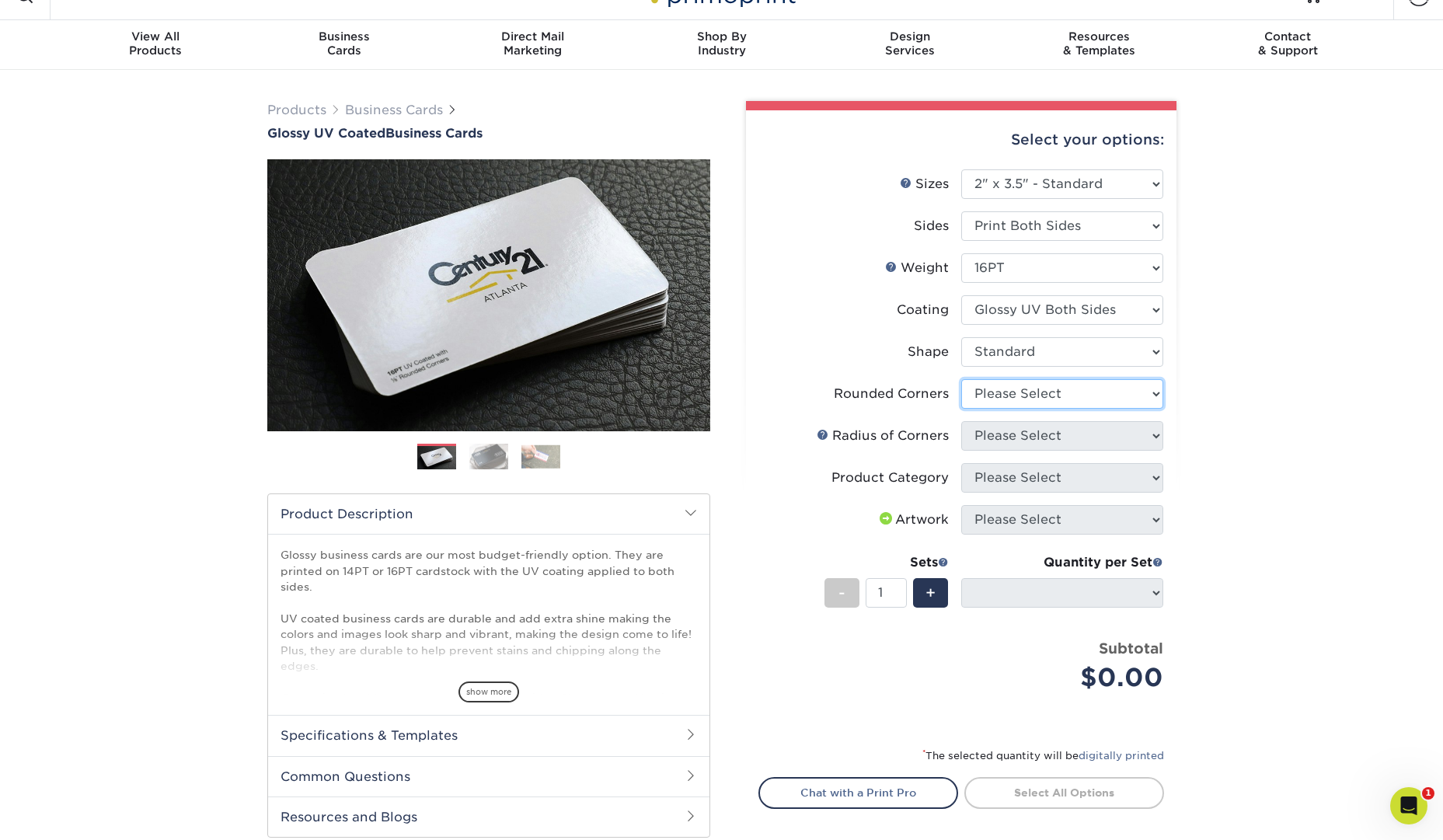
click at [1135, 395] on select "Please Select Yes - Round 2 Corners Yes - Round 4 Corners No" at bounding box center [1062, 394] width 202 height 29
select select "0"
click at [961, 379] on select "Please Select Yes - Round 2 Corners Yes - Round 4 Corners No" at bounding box center [1062, 394] width 202 height 29
select select "-1"
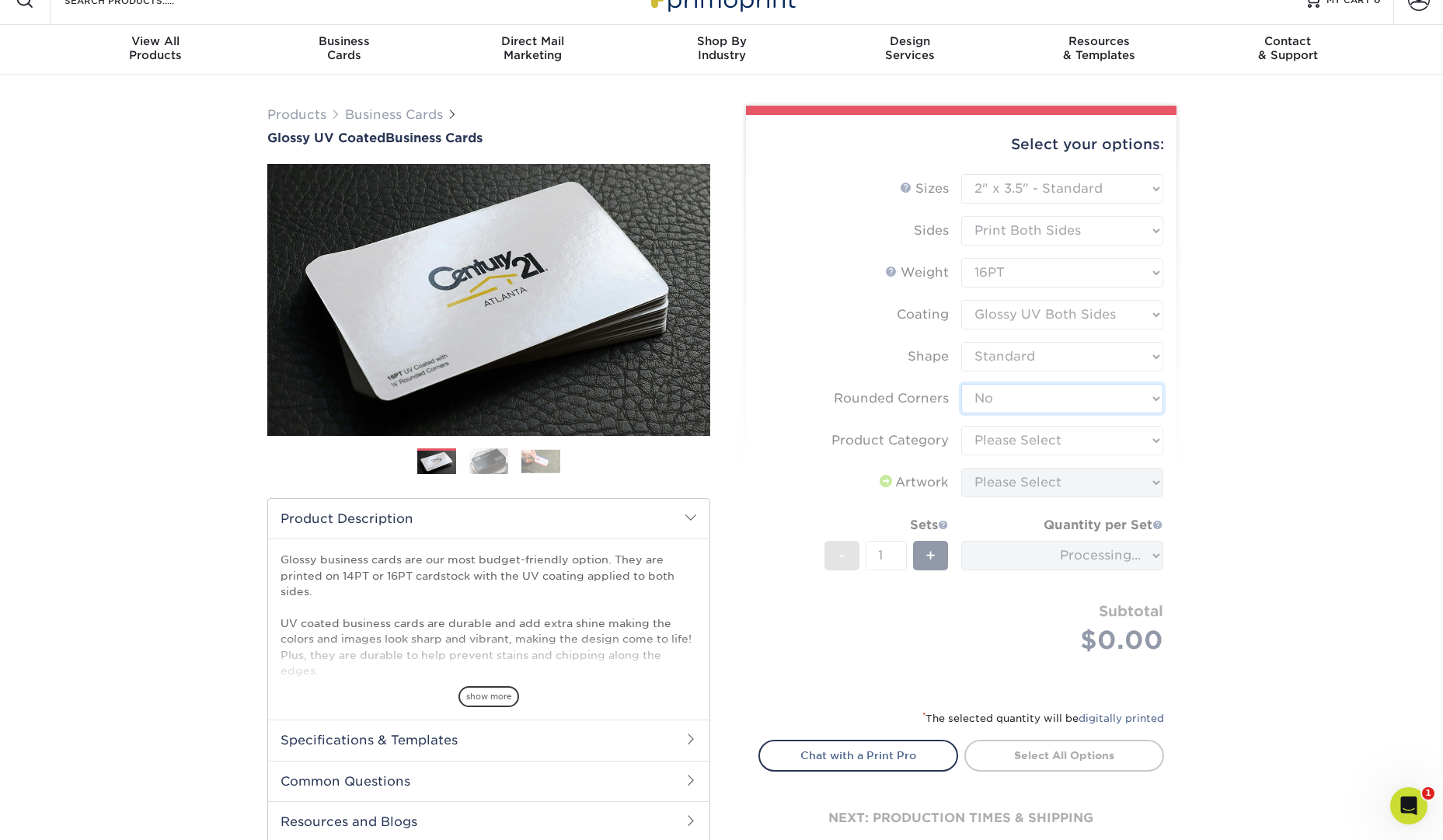
scroll to position [21, 0]
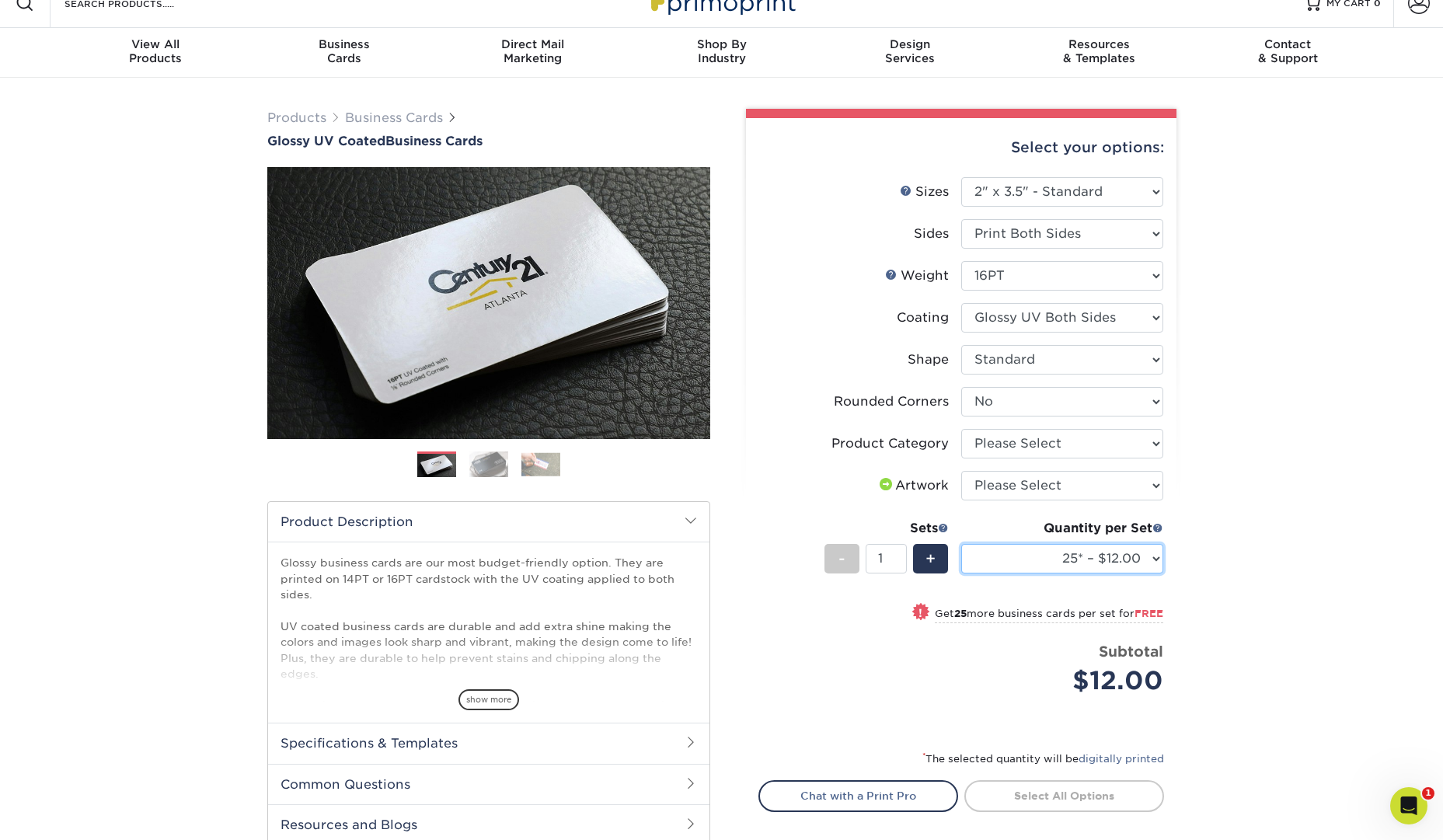
click at [1150, 549] on select "25* – $12.00 50* – $12.00 100* – $12.00 250* – $21.00 500 – $42.00 1000 – $53.0…" at bounding box center [1062, 559] width 202 height 29
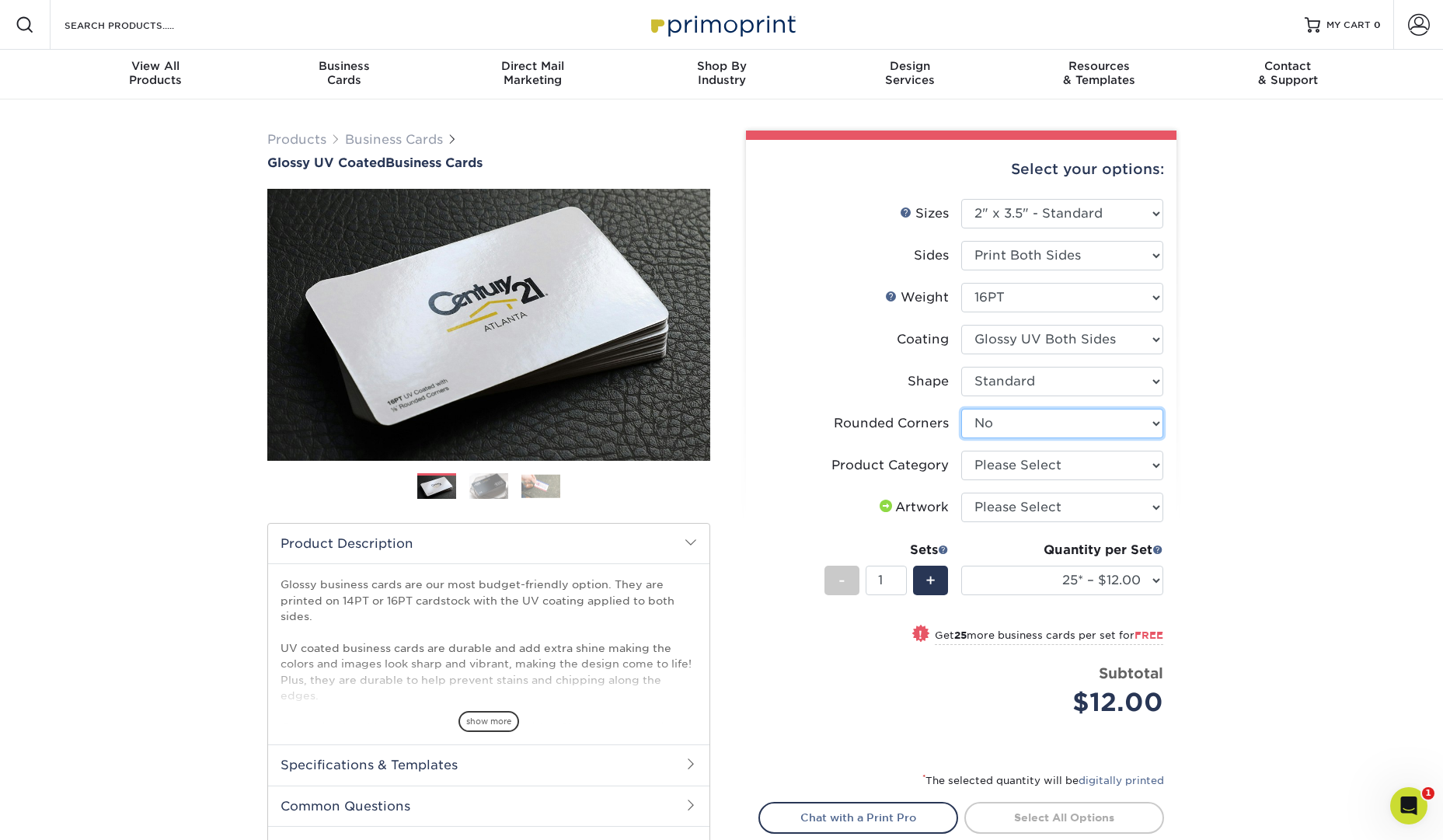
click at [1145, 415] on select "Please Select Yes - Round 2 Corners Yes - Round 4 Corners No" at bounding box center [1062, 423] width 202 height 29
select select "7672df9e-0e0a-464d-8e1f-920c575e4da3"
click at [961, 409] on select "Please Select Yes - Round 2 Corners Yes - Round 4 Corners No" at bounding box center [1062, 423] width 202 height 29
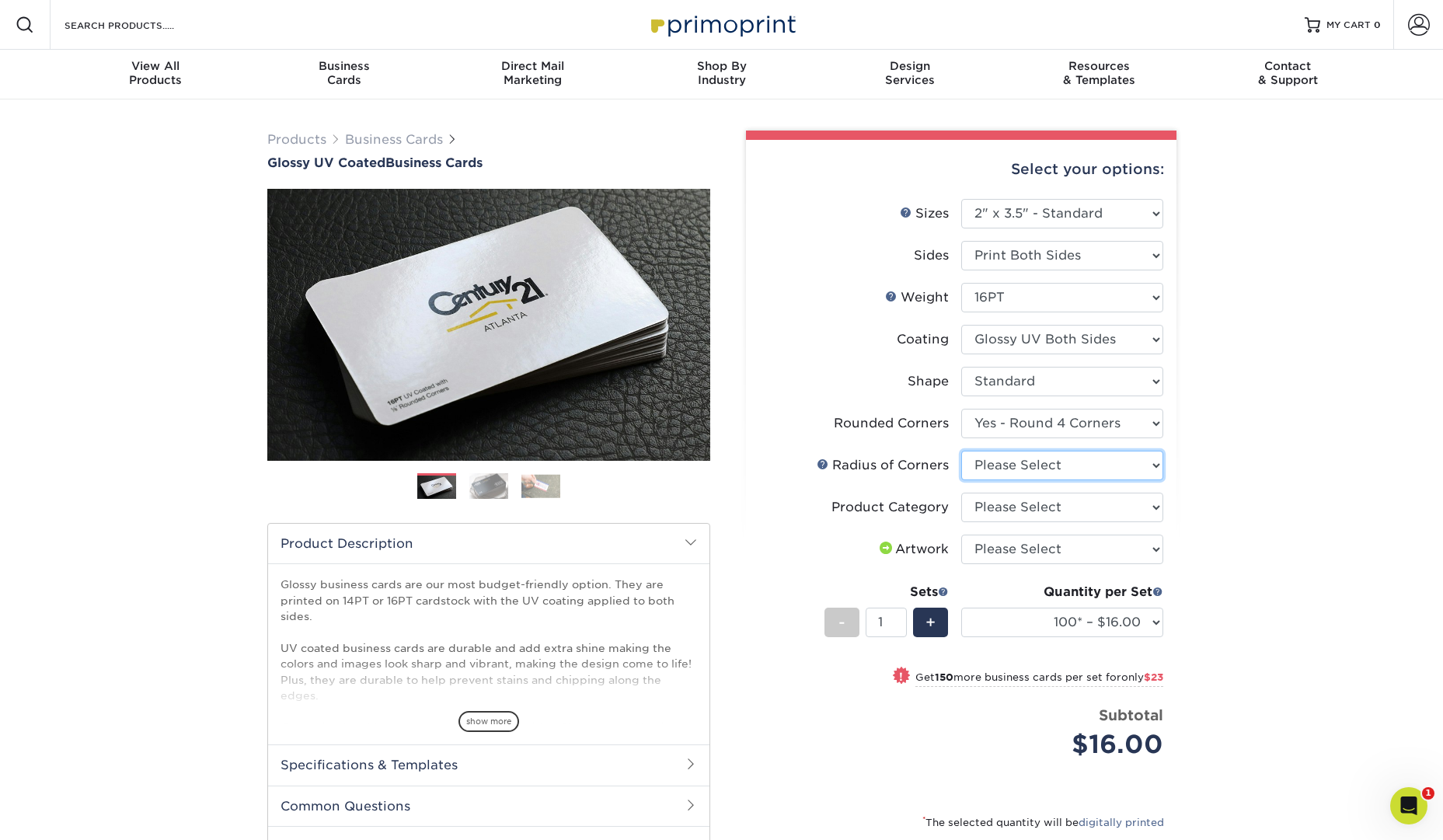
click at [1150, 461] on select "Please Select Rounded 1/8" Rounded 1/4"" at bounding box center [1062, 465] width 202 height 29
select select "589680c7-ee9a-431b-9d12-d7aeb1386a97"
click at [961, 451] on select "Please Select Rounded 1/8" Rounded 1/4"" at bounding box center [1062, 465] width 202 height 29
click at [1143, 622] on select "100* – $16.00 250* – $39.00 500 – $77.00 1000 – $94.00 2500 – $173.00 5000 – $2…" at bounding box center [1062, 622] width 202 height 29
